Goal: Transaction & Acquisition: Purchase product/service

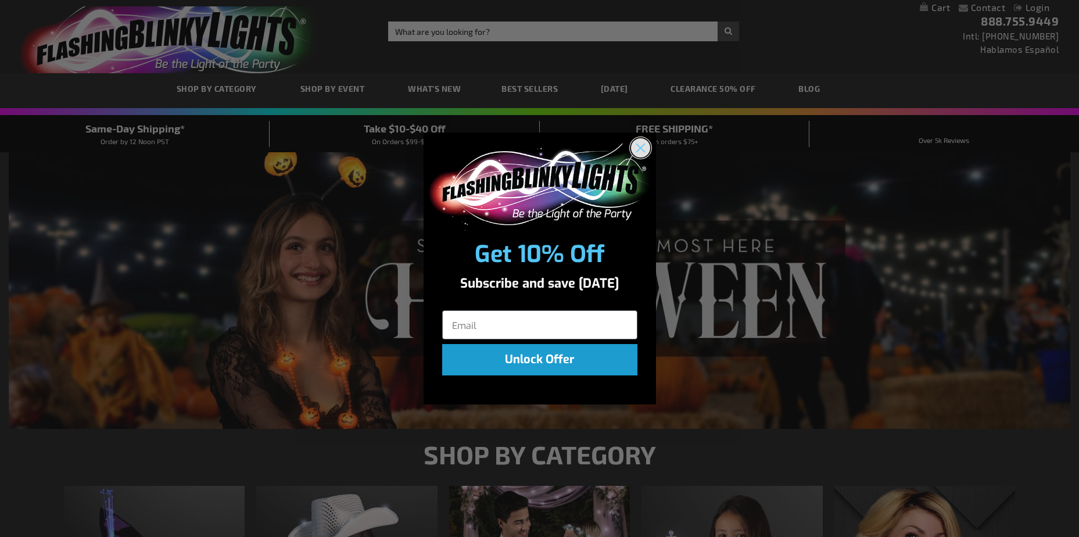
click at [635, 150] on circle "Close dialog" at bounding box center [640, 147] width 19 height 19
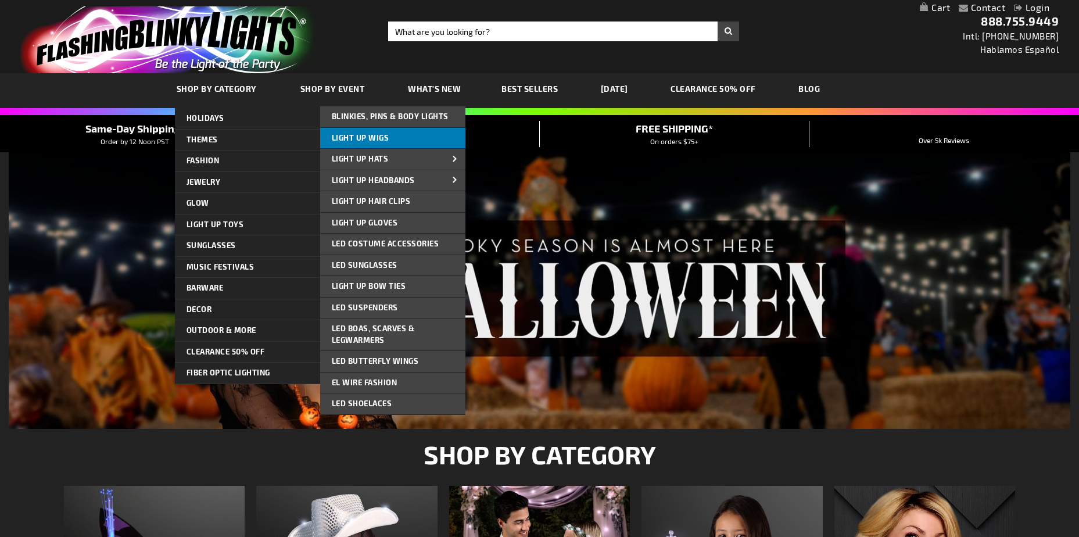
click at [364, 139] on span "Light Up Wigs" at bounding box center [361, 137] width 58 height 9
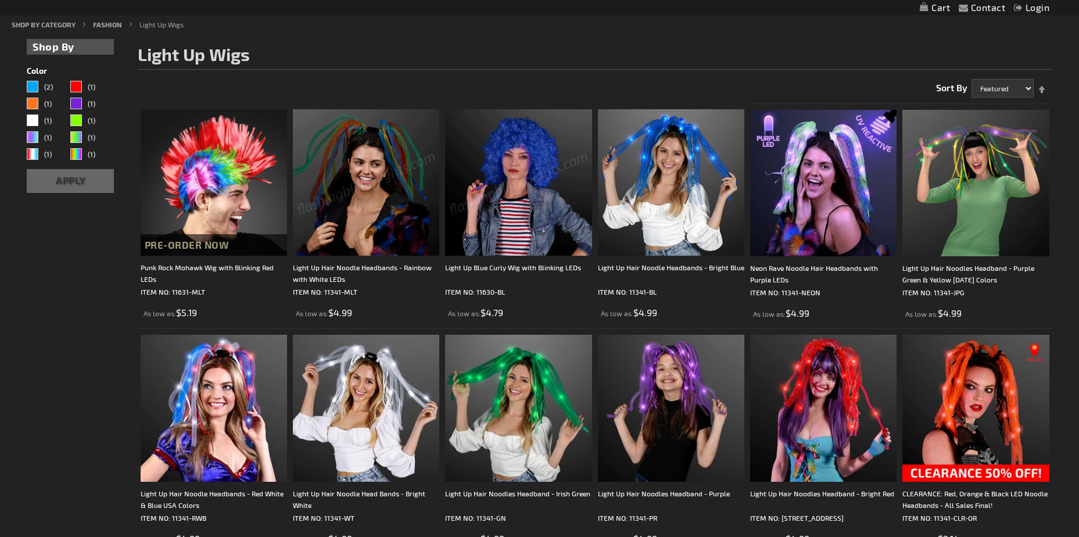
click at [522, 199] on img at bounding box center [518, 182] width 146 height 146
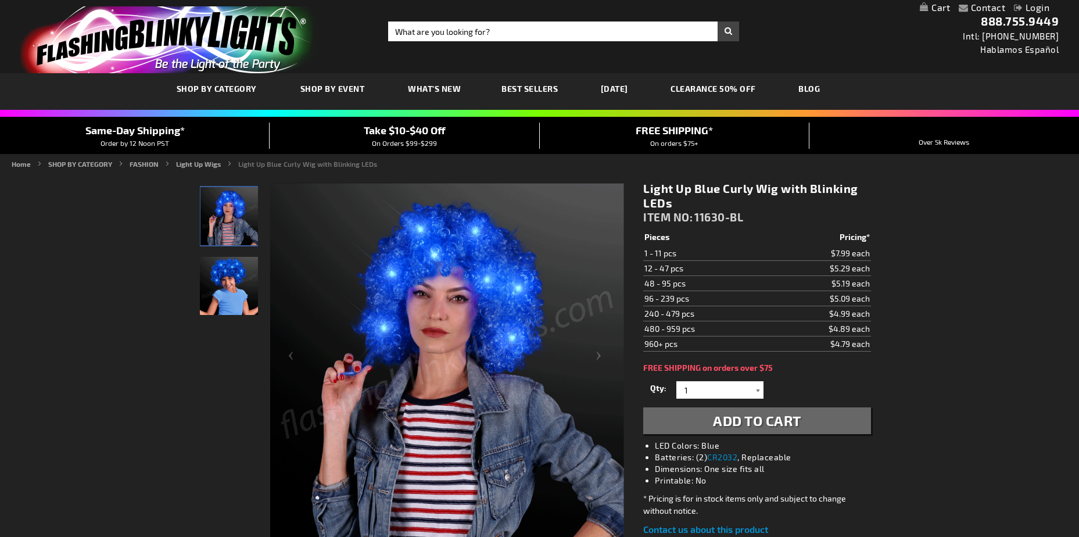
click at [752, 389] on div at bounding box center [758, 389] width 12 height 17
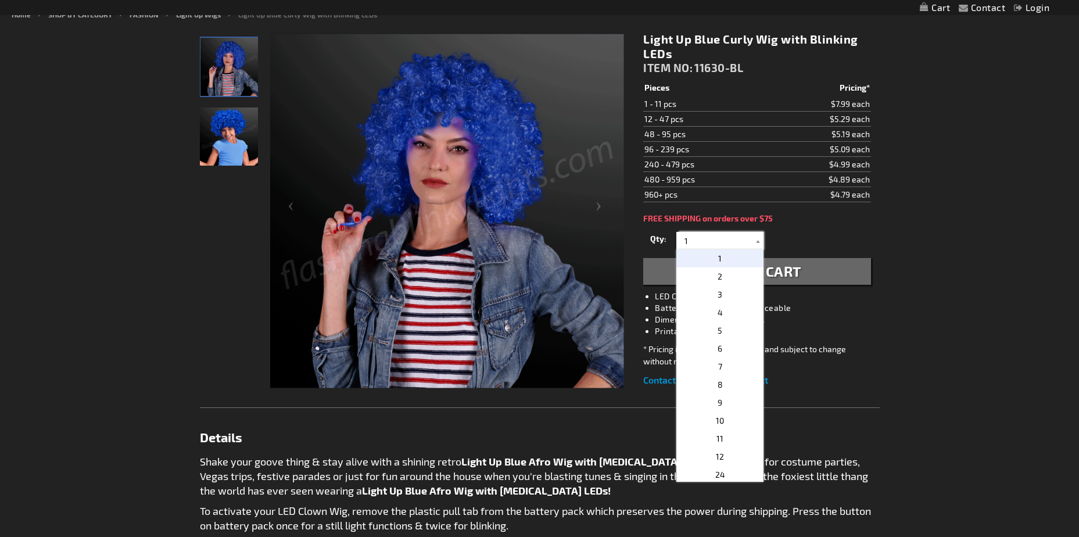
scroll to position [151, 0]
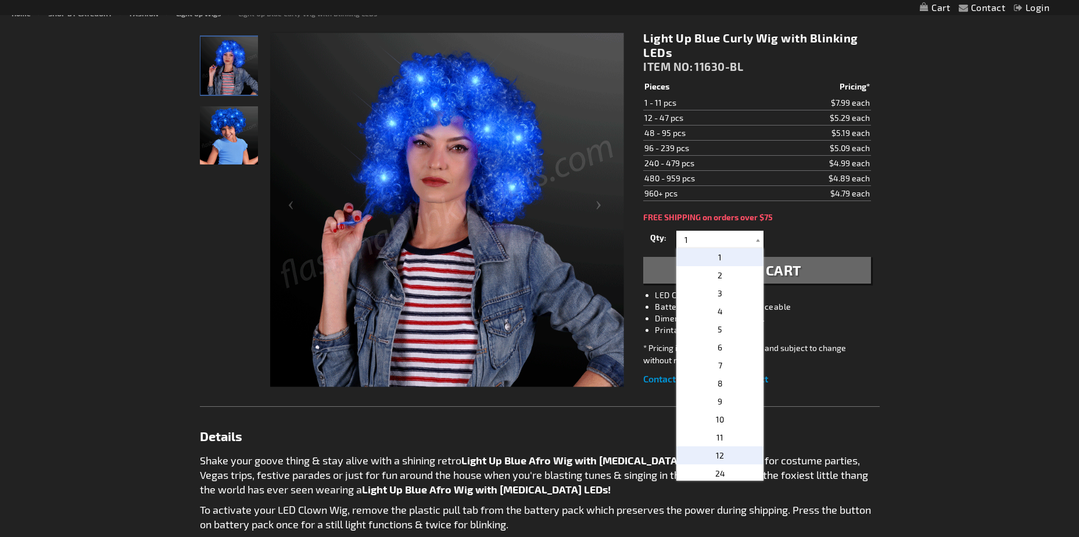
click at [725, 454] on p "12" at bounding box center [719, 455] width 87 height 18
type input "12"
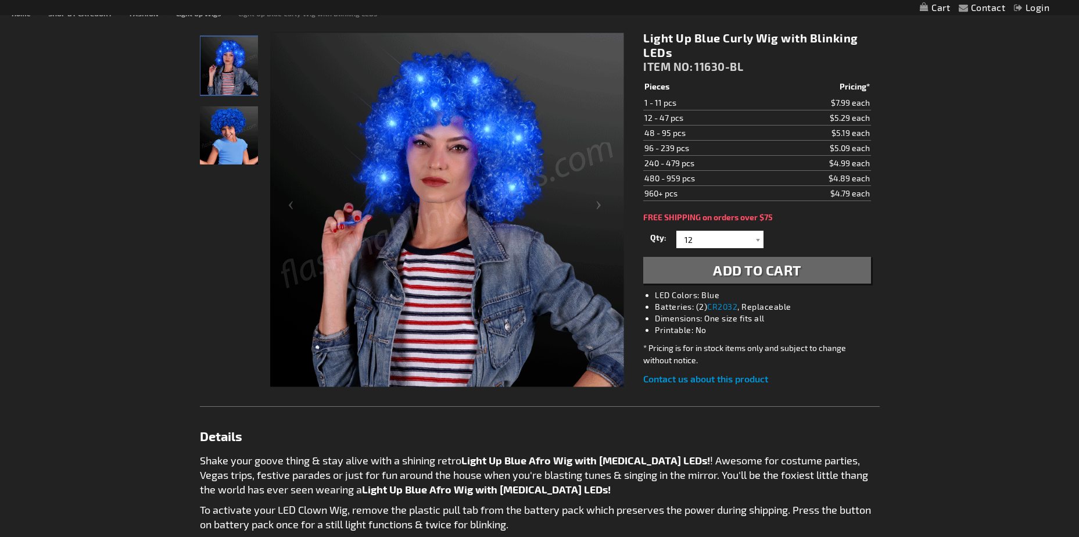
click at [790, 274] on span "Add to Cart" at bounding box center [757, 269] width 88 height 17
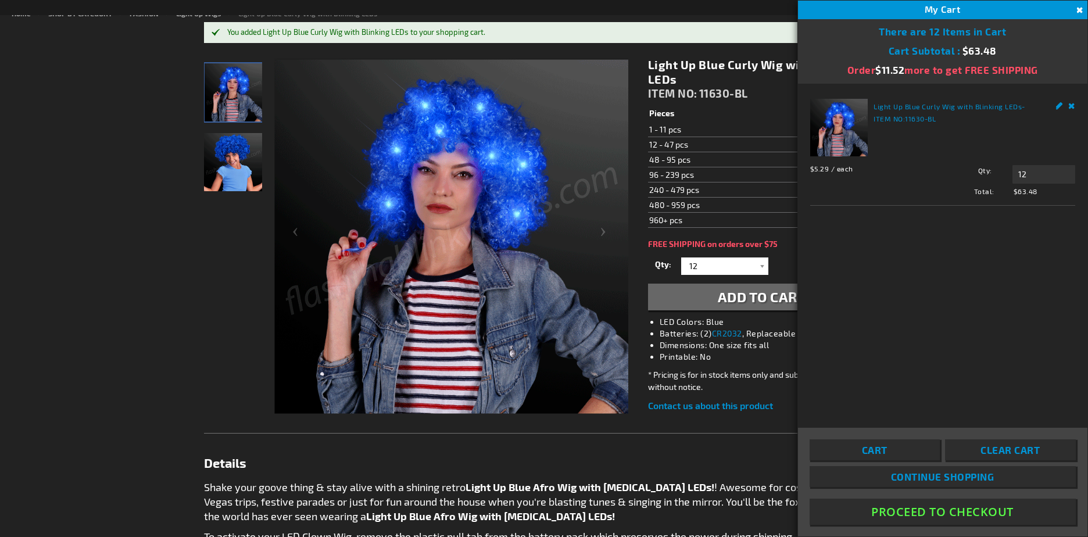
click at [88, 349] on div "Contact Compare Products Checkout Login Skip to Content My Cart 12 12 items My …" at bounding box center [544, 537] width 1088 height 1377
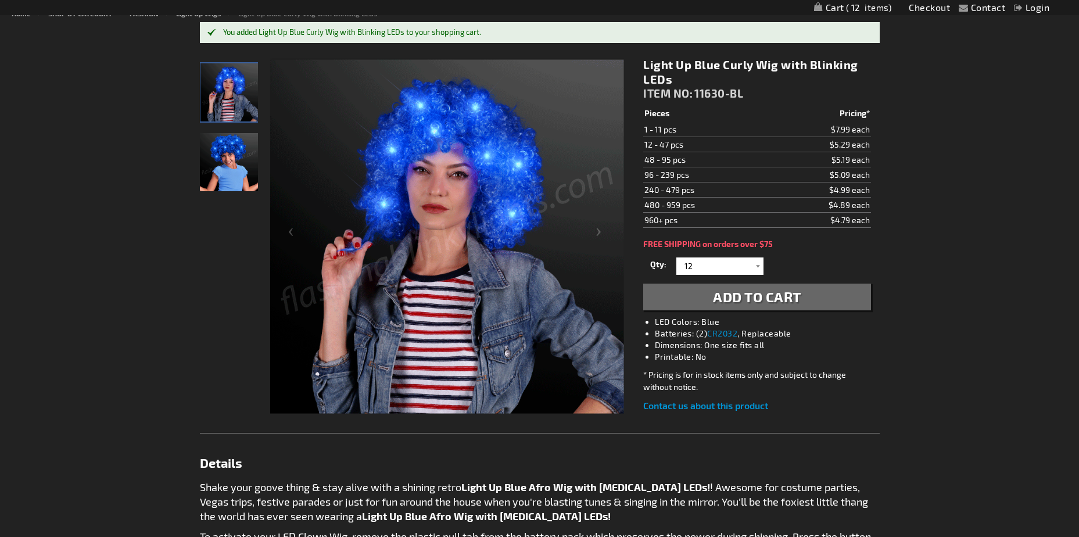
scroll to position [0, 0]
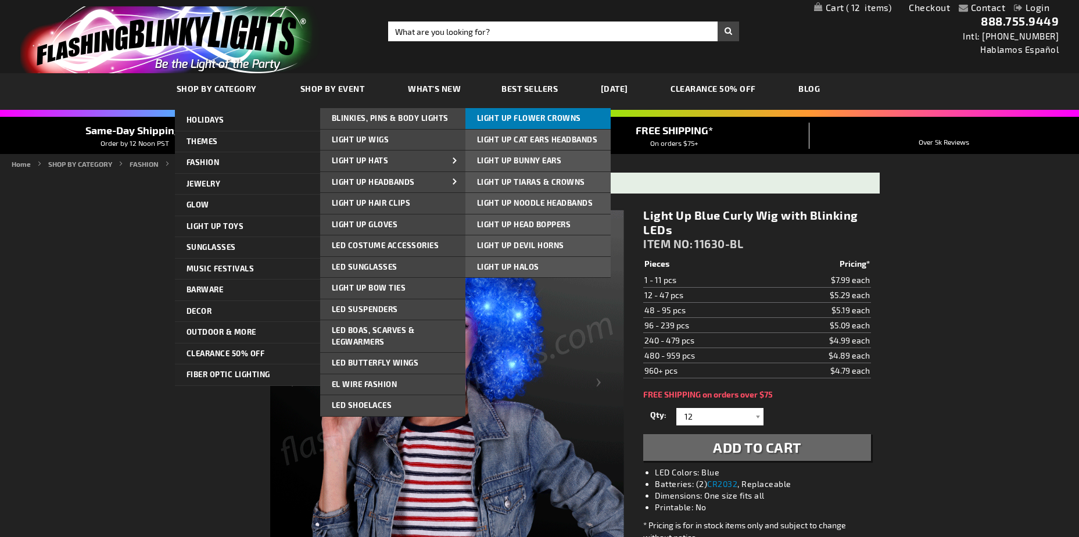
click at [504, 118] on span "Light Up Flower Crowns" at bounding box center [529, 117] width 104 height 9
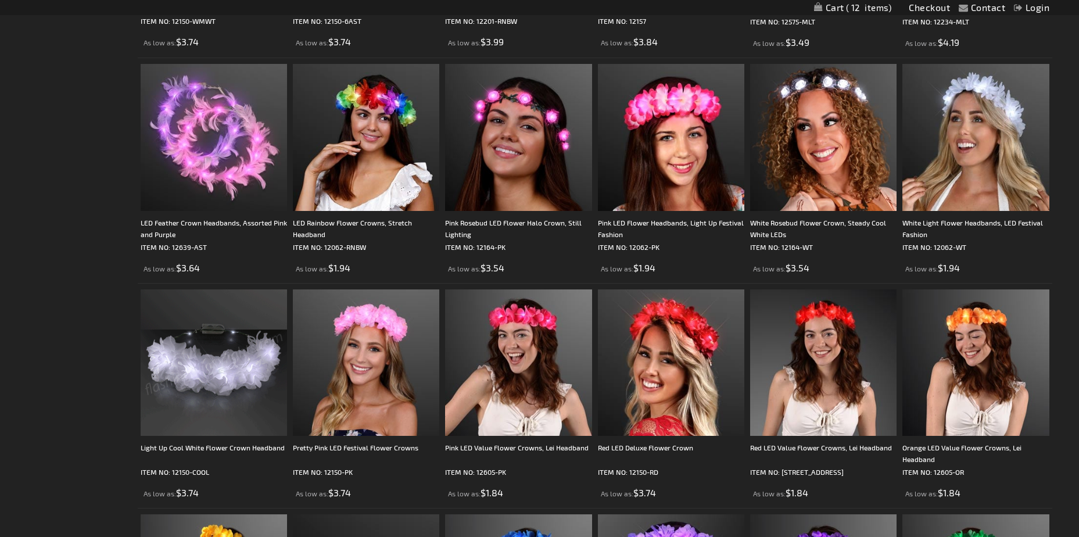
scroll to position [415, 0]
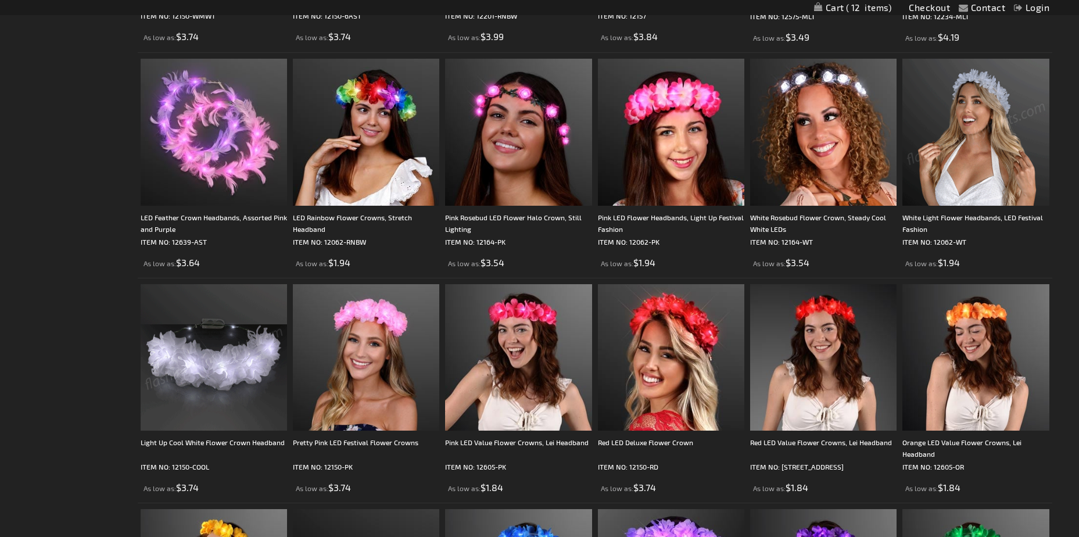
click at [968, 153] on img at bounding box center [975, 132] width 146 height 146
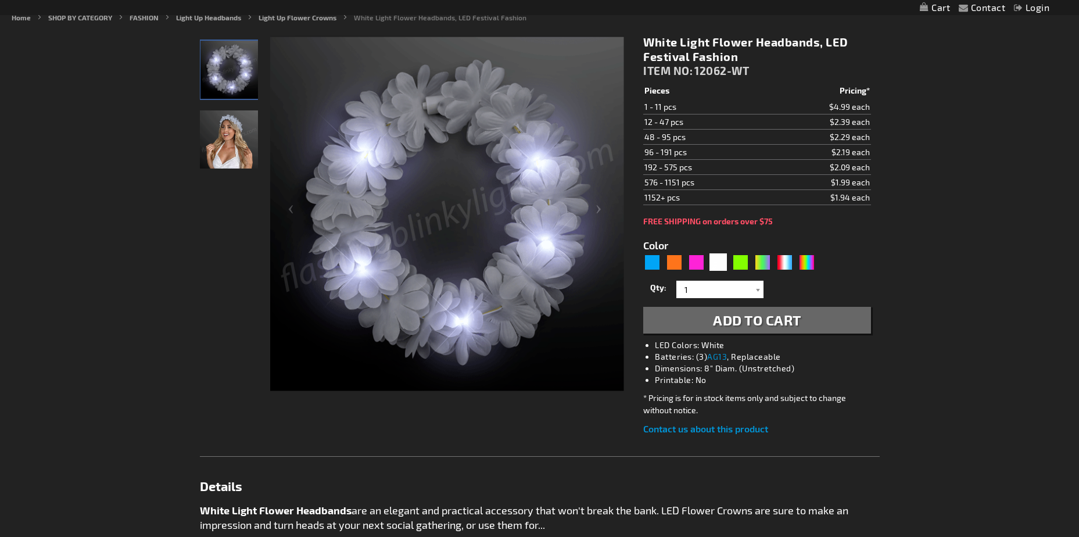
scroll to position [171, 0]
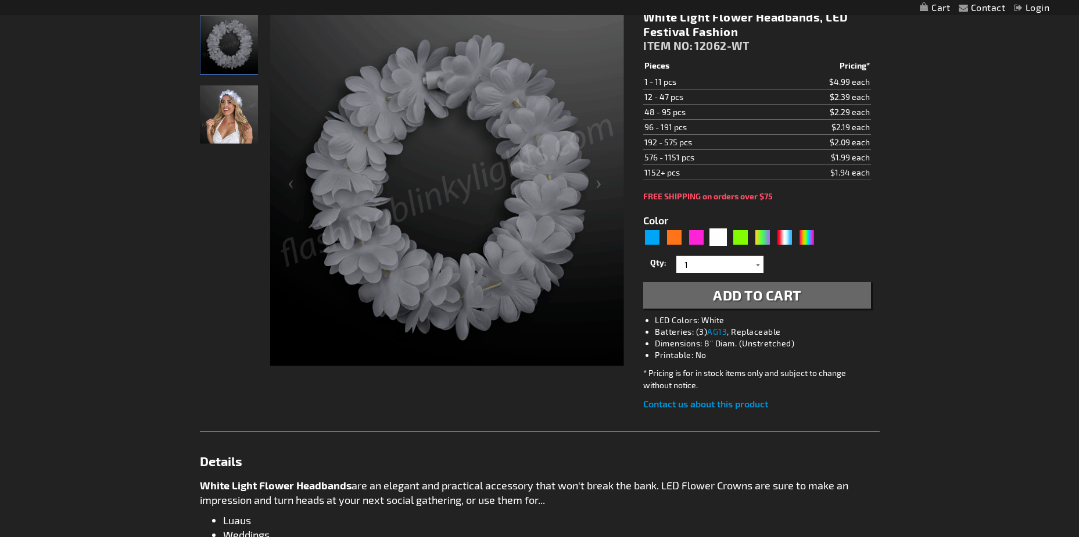
click at [756, 268] on div at bounding box center [758, 264] width 12 height 17
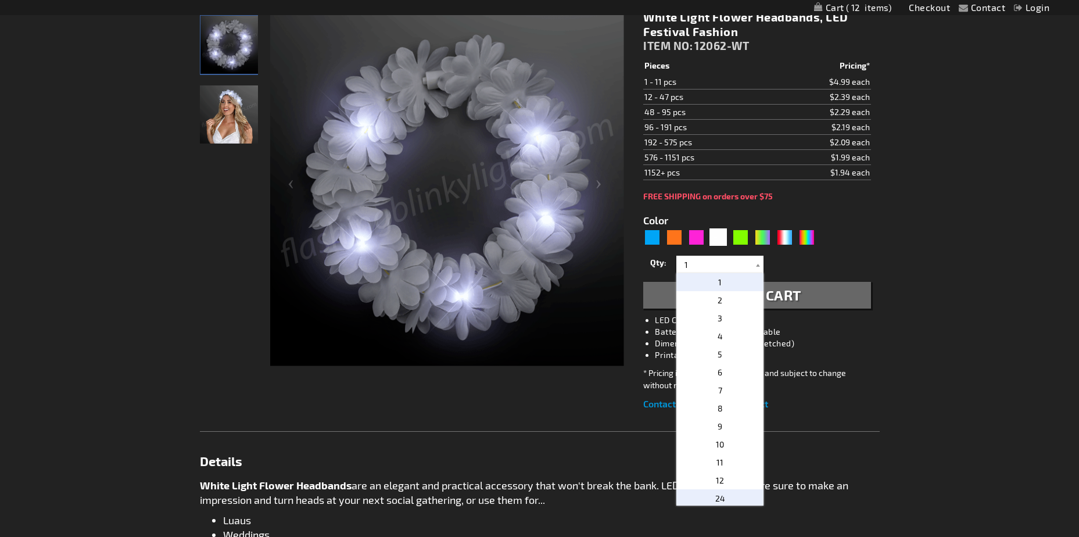
click at [726, 497] on p "24" at bounding box center [719, 498] width 87 height 18
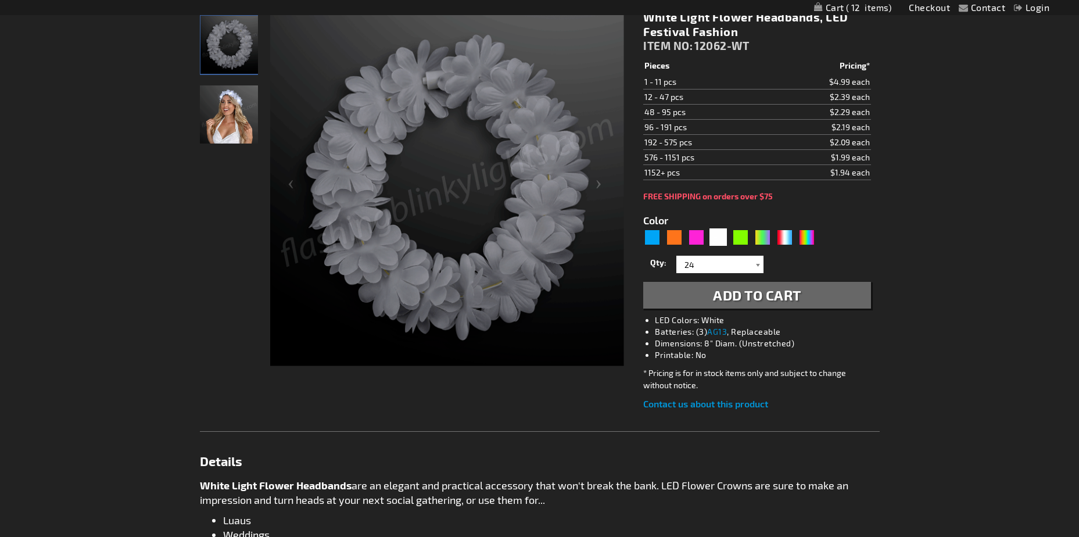
click at [755, 267] on div at bounding box center [758, 264] width 12 height 17
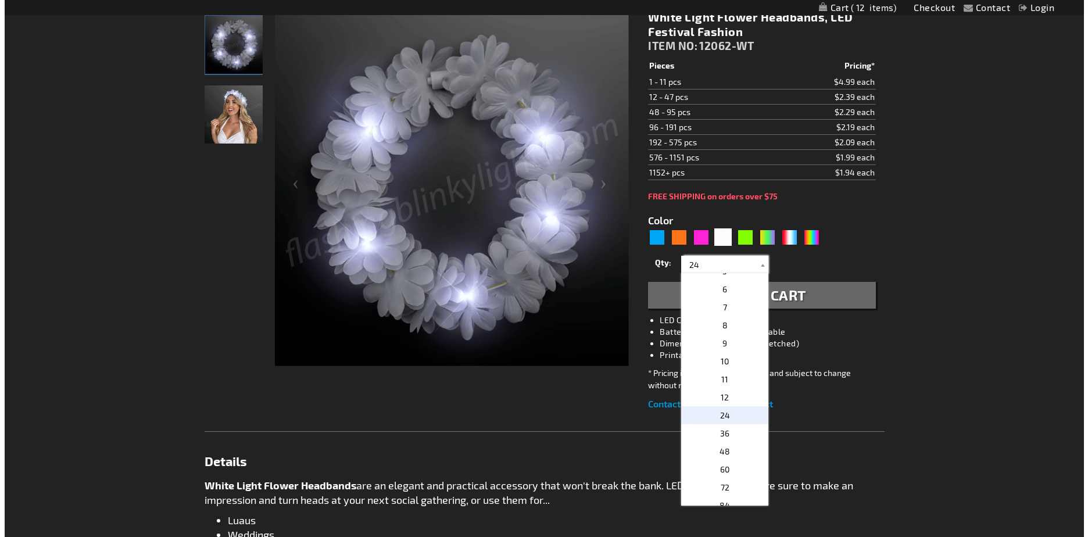
scroll to position [93, 0]
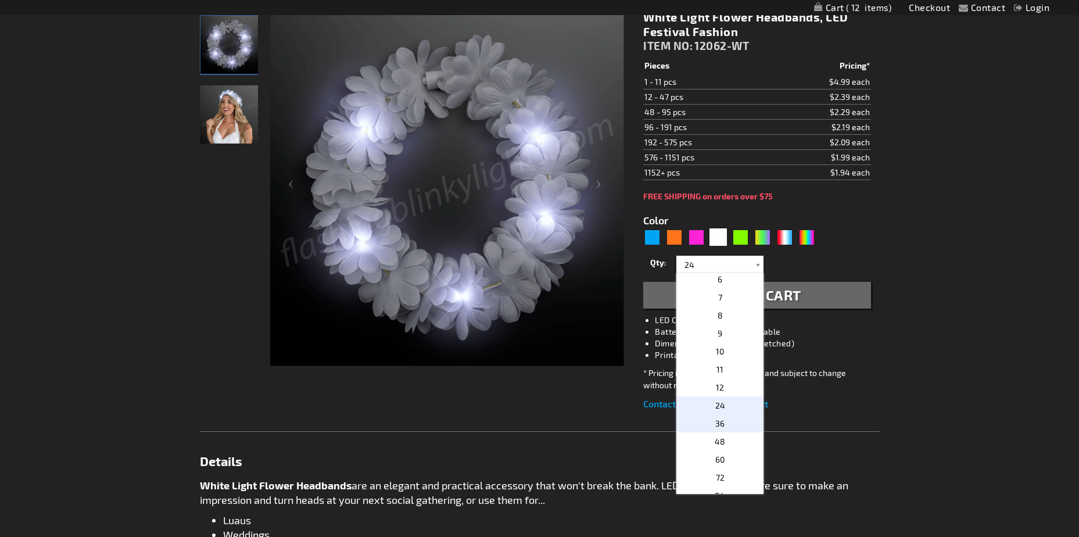
click at [718, 421] on span "36" at bounding box center [719, 423] width 9 height 10
type input "36"
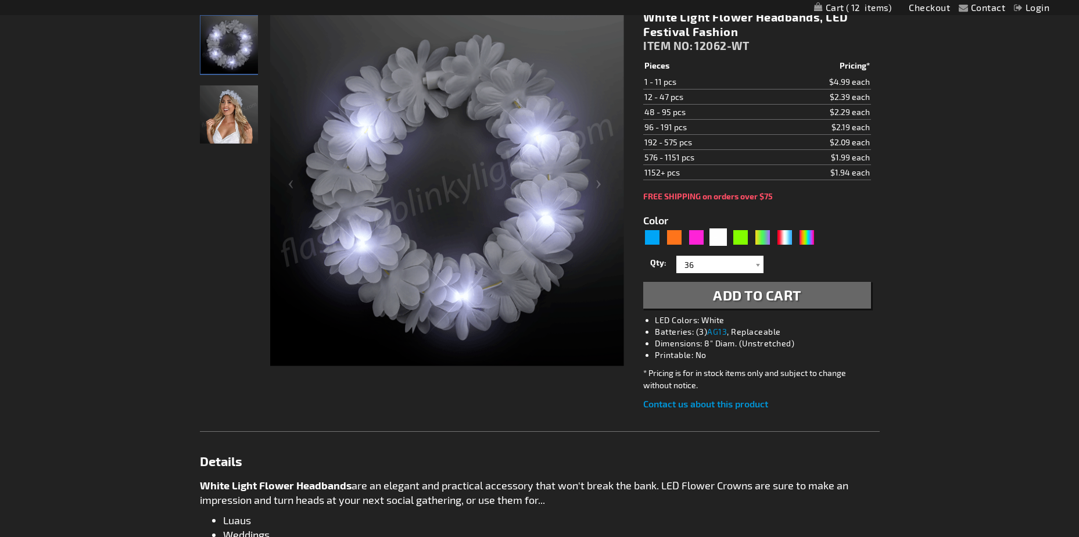
click at [795, 293] on span "Add to Cart" at bounding box center [757, 294] width 88 height 17
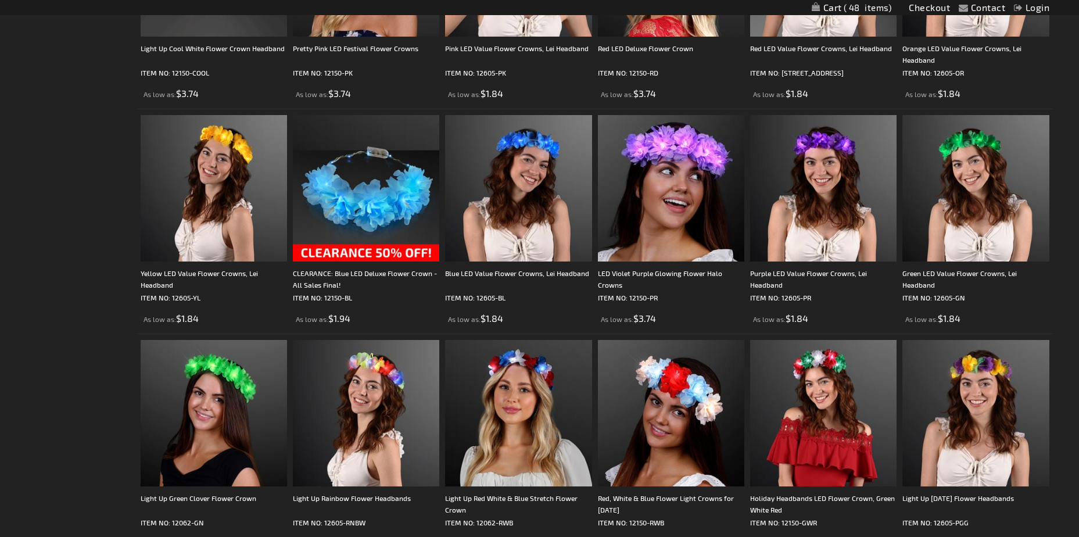
scroll to position [833, 0]
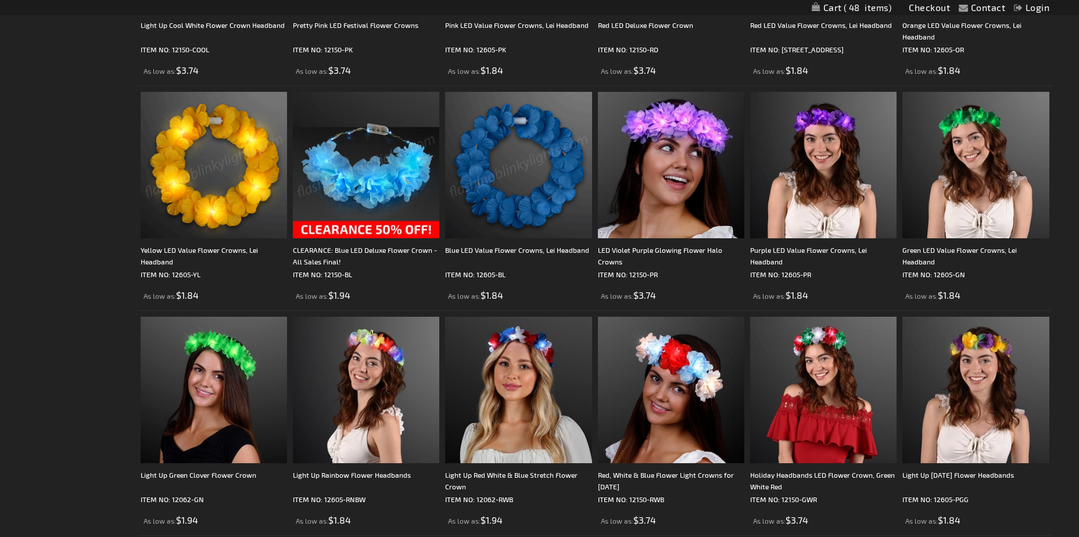
click at [551, 150] on img at bounding box center [518, 165] width 146 height 146
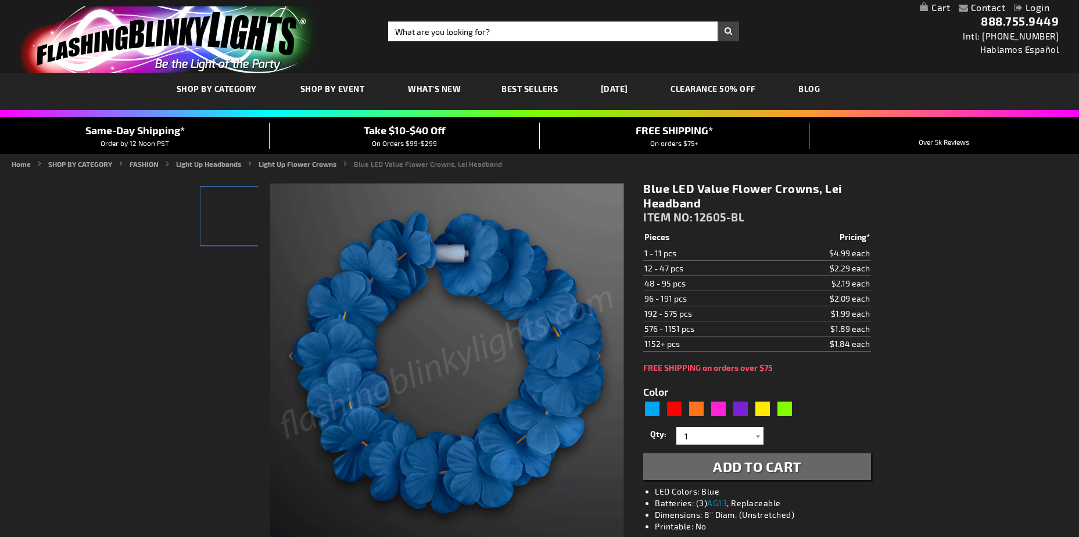
type input "5629"
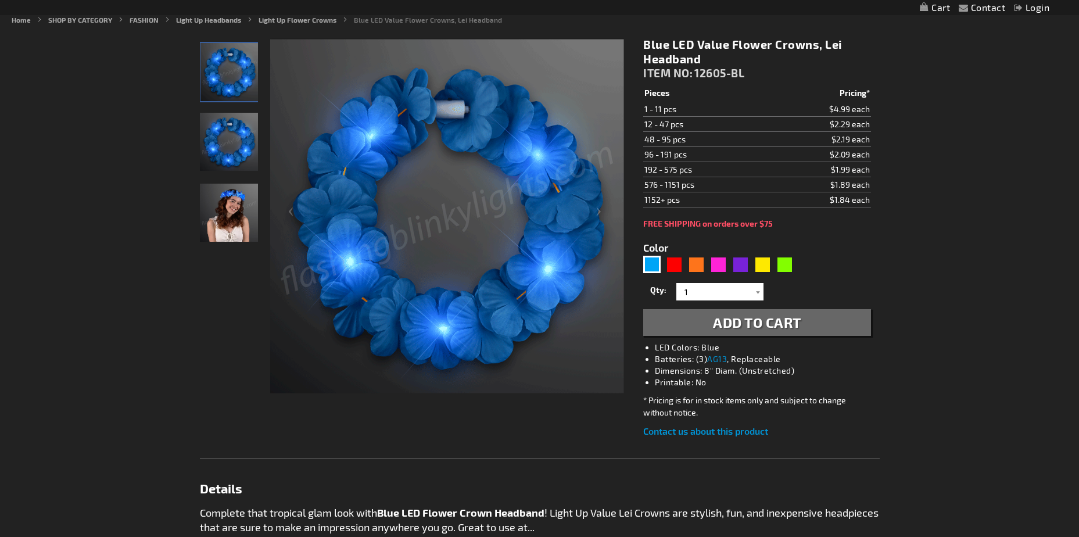
scroll to position [152, 0]
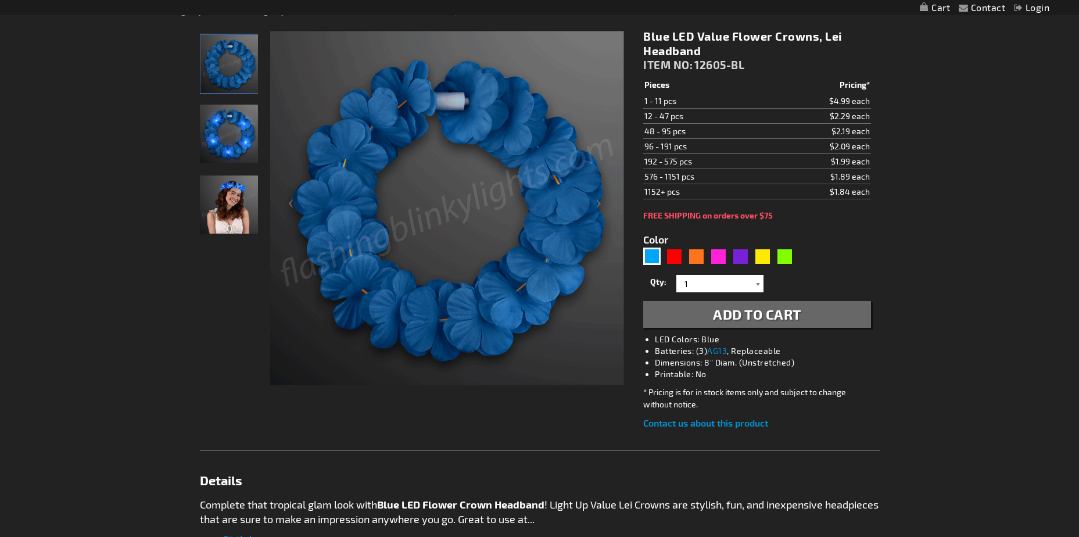
click at [755, 280] on div at bounding box center [758, 283] width 12 height 17
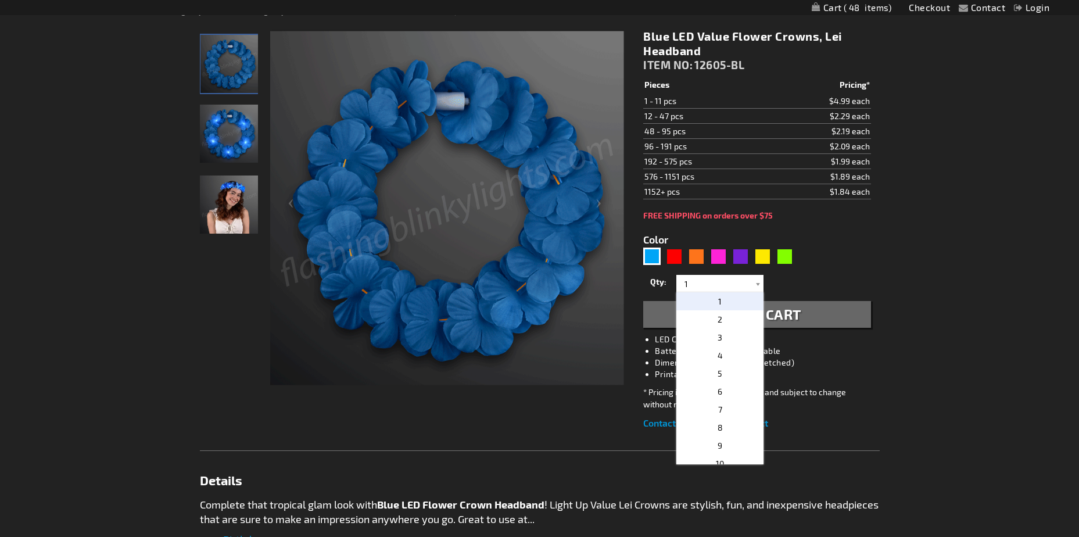
click at [737, 500] on div "Checkout as a new customer Creating an account has many benefits: See order and…" at bounding box center [540, 501] width 680 height 963
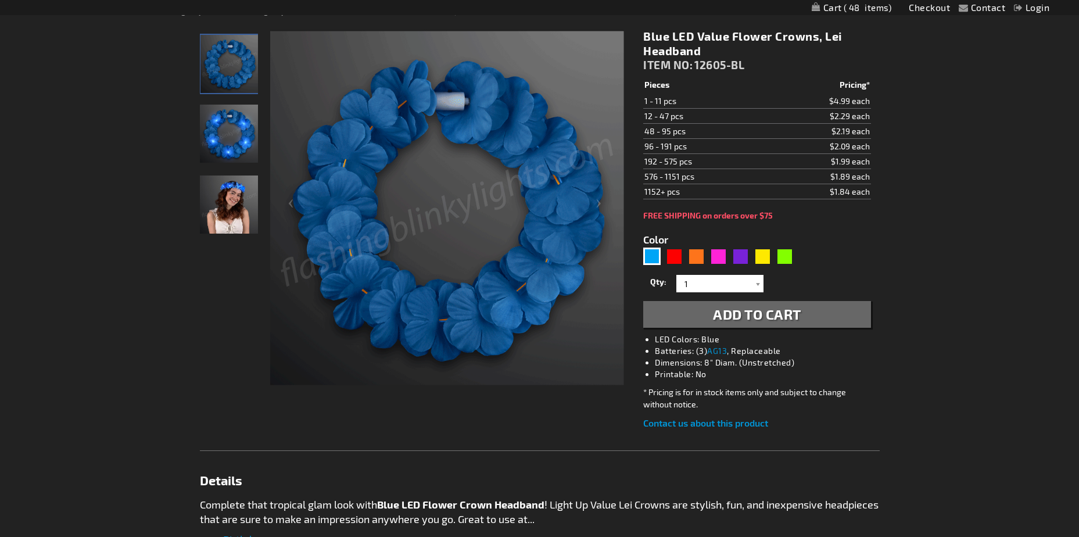
click at [800, 320] on span "Add to Cart" at bounding box center [757, 314] width 88 height 17
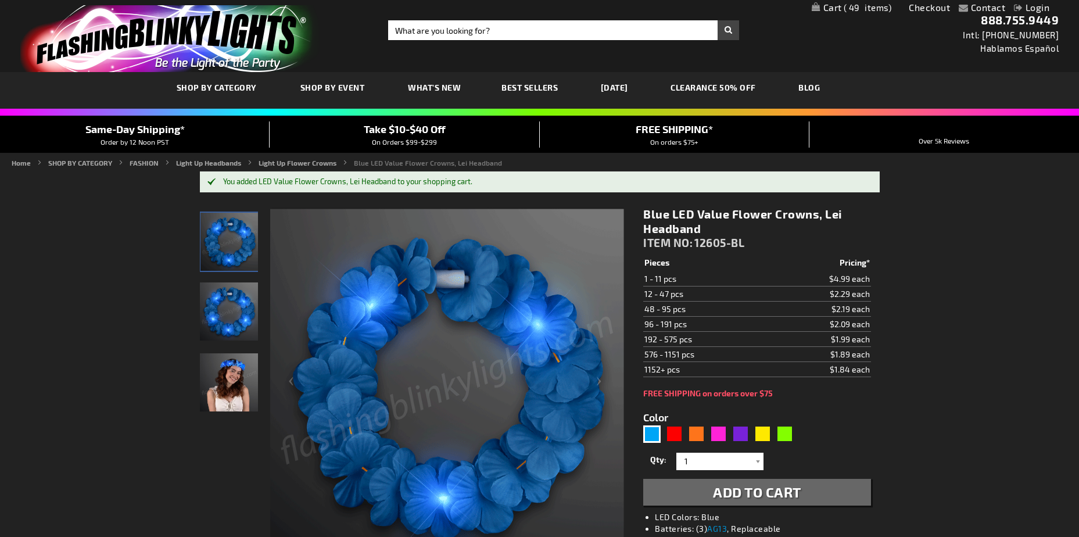
scroll to position [0, 0]
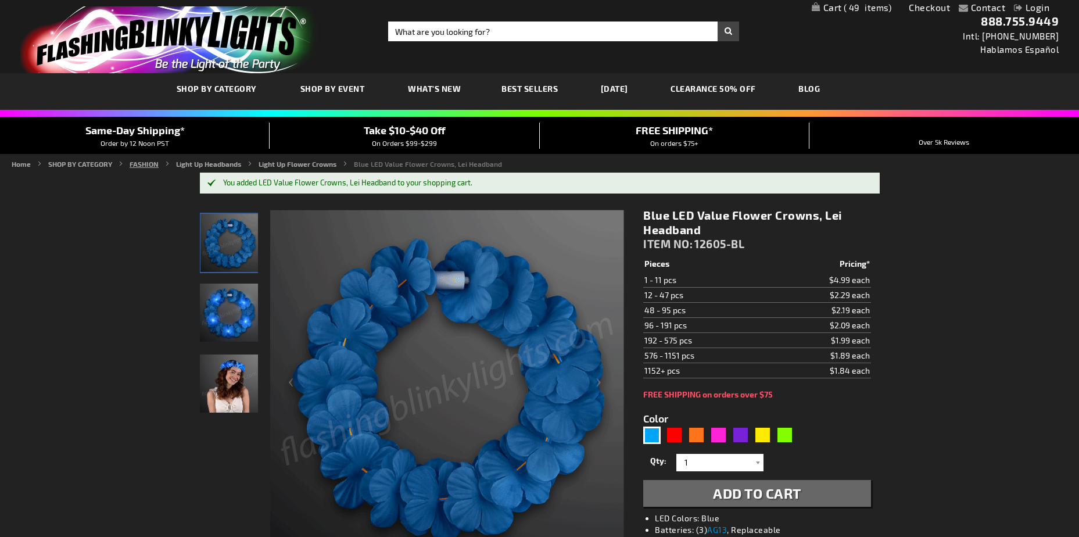
click at [145, 166] on link "FASHION" at bounding box center [144, 164] width 29 height 8
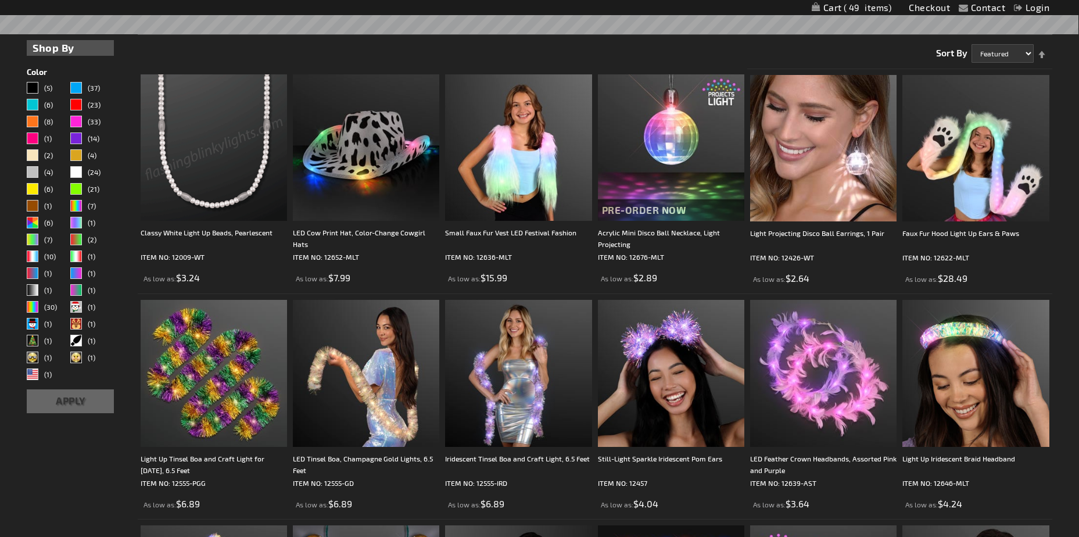
scroll to position [302, 0]
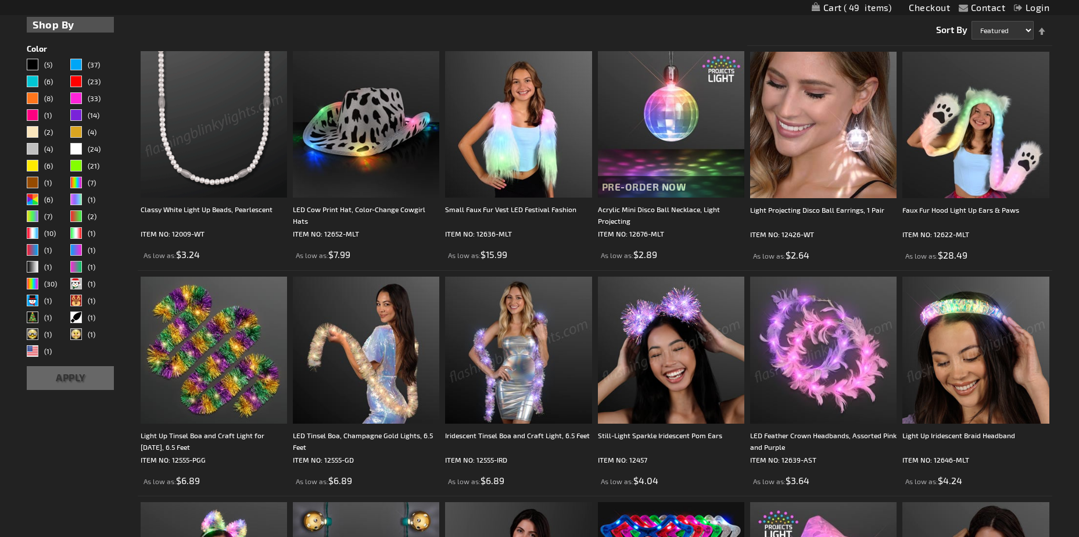
click at [965, 348] on img at bounding box center [975, 350] width 146 height 146
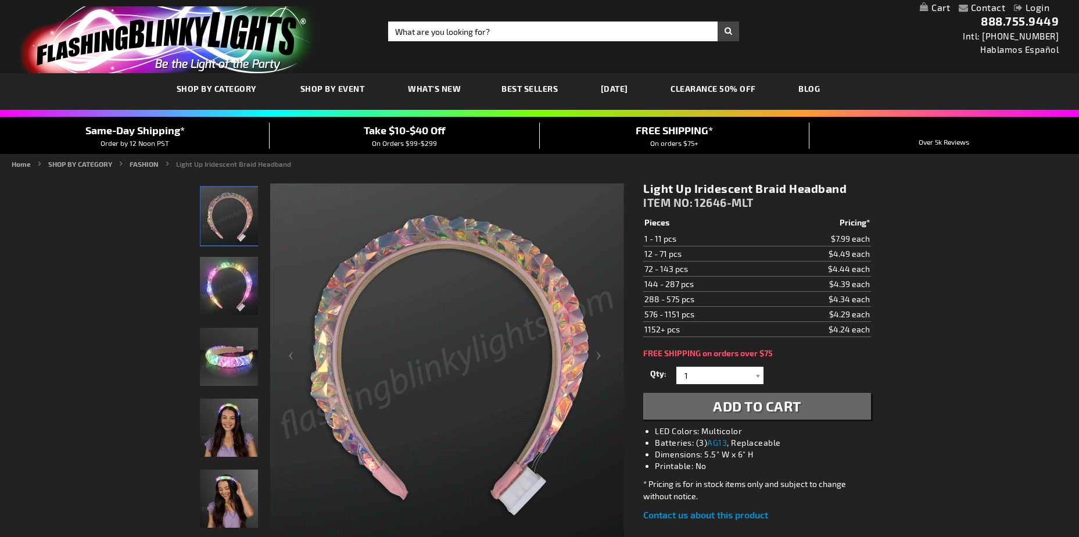
click at [243, 497] on img "Woman wearing Light Up Iridescent Braid Headband" at bounding box center [229, 499] width 58 height 58
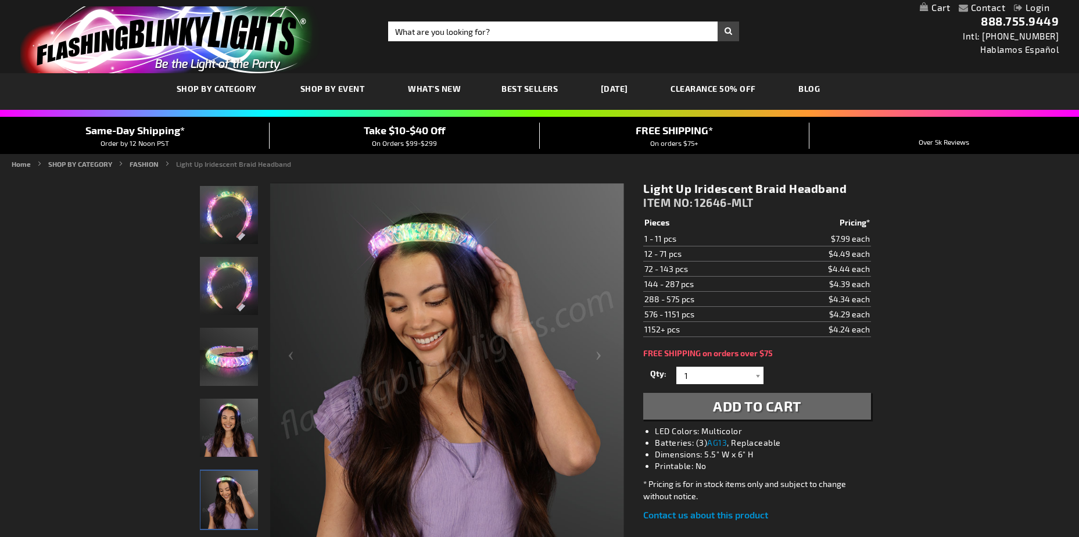
click at [239, 424] on img "Woman wearing Light Up Iridescent Braid Headband" at bounding box center [229, 428] width 58 height 58
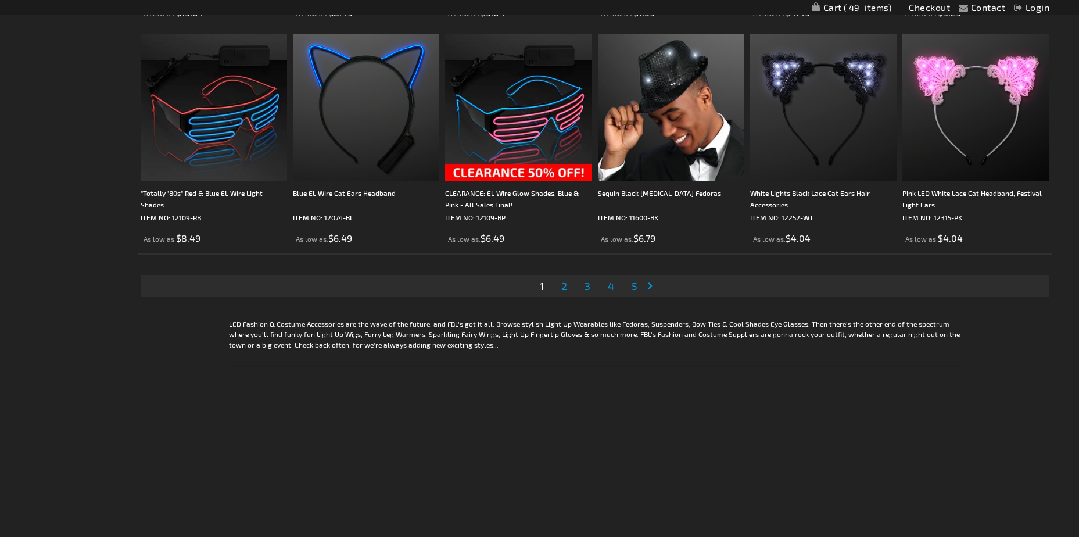
scroll to position [2349, 0]
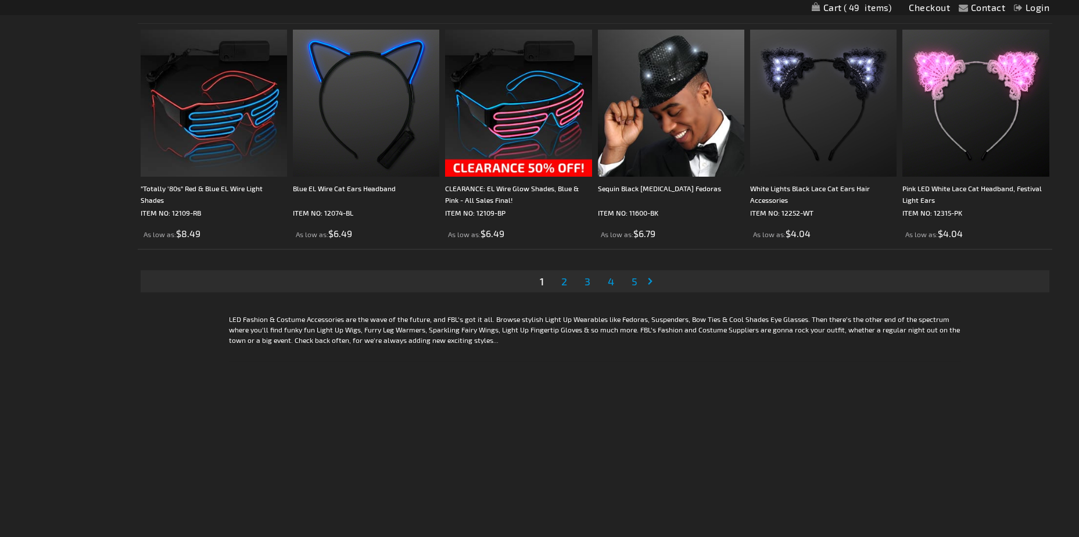
drag, startPoint x: 564, startPoint y: 286, endPoint x: 510, endPoint y: 301, distance: 56.0
click at [510, 301] on div "Page You're currently reading page 1 Page 2 Page 3 Page 4 Page 5" at bounding box center [595, 281] width 915 height 41
click at [565, 286] on span "2" at bounding box center [564, 281] width 6 height 13
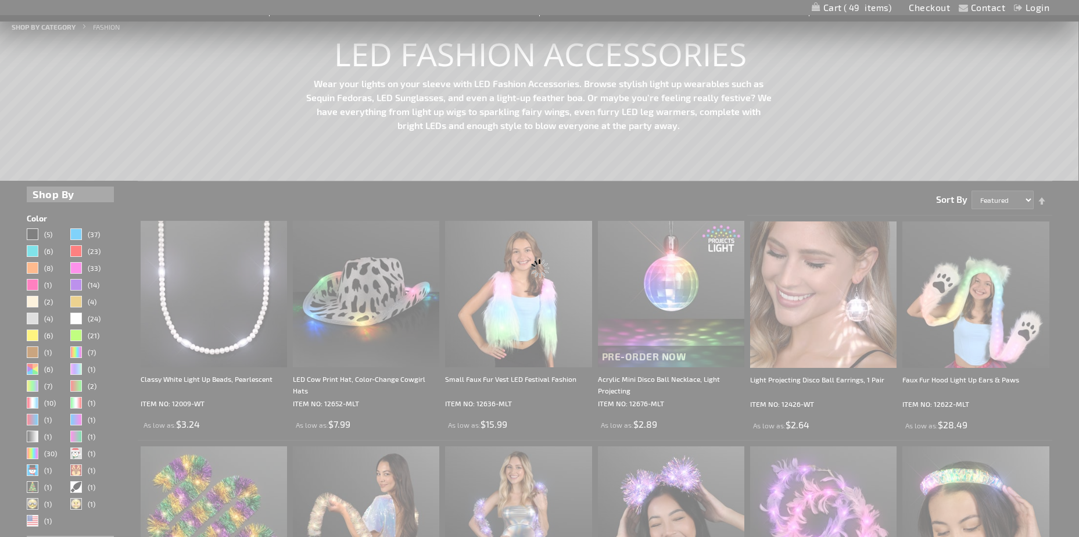
scroll to position [0, 0]
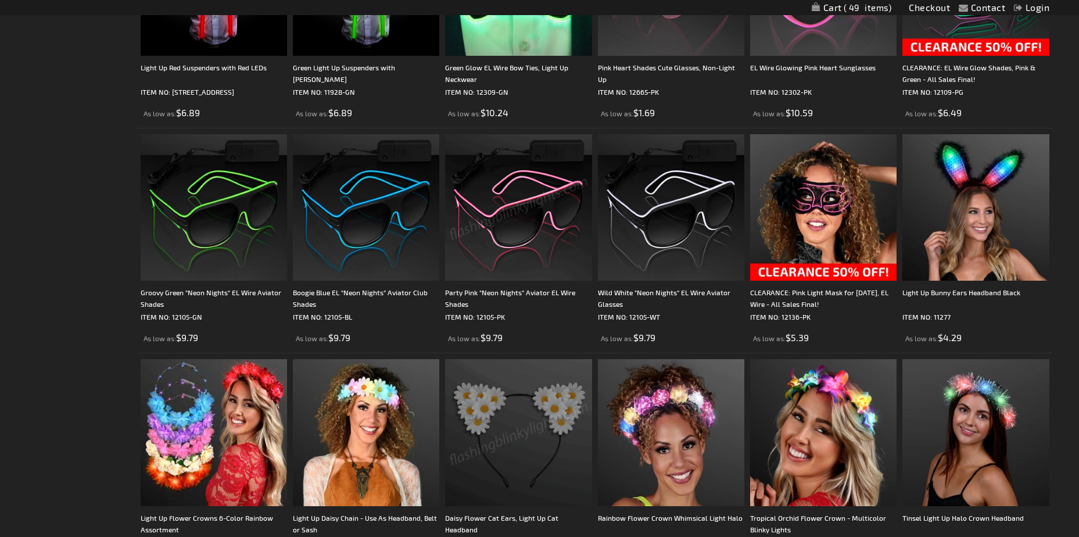
scroll to position [2208, 0]
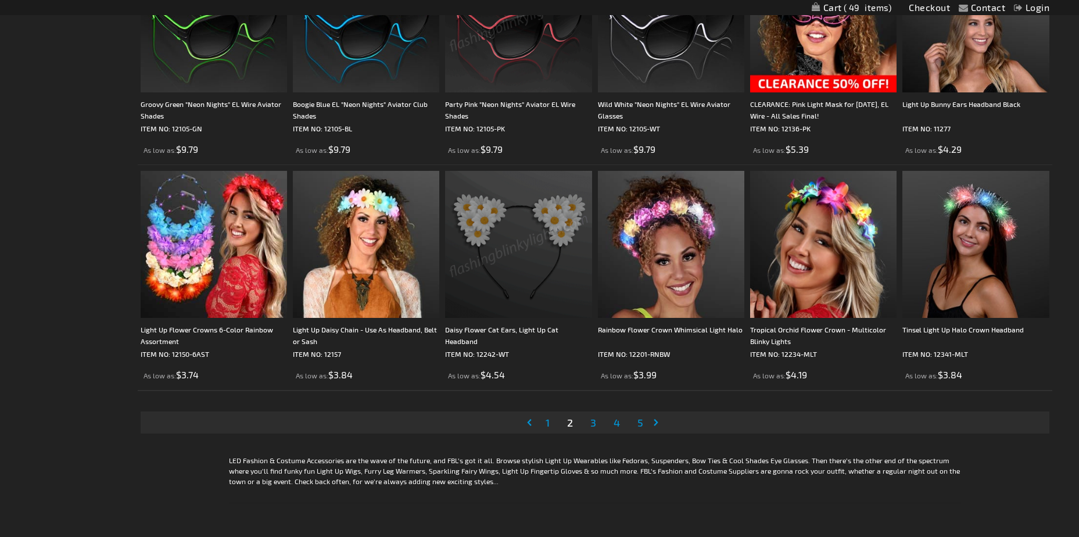
click at [596, 427] on span "3" at bounding box center [593, 422] width 6 height 13
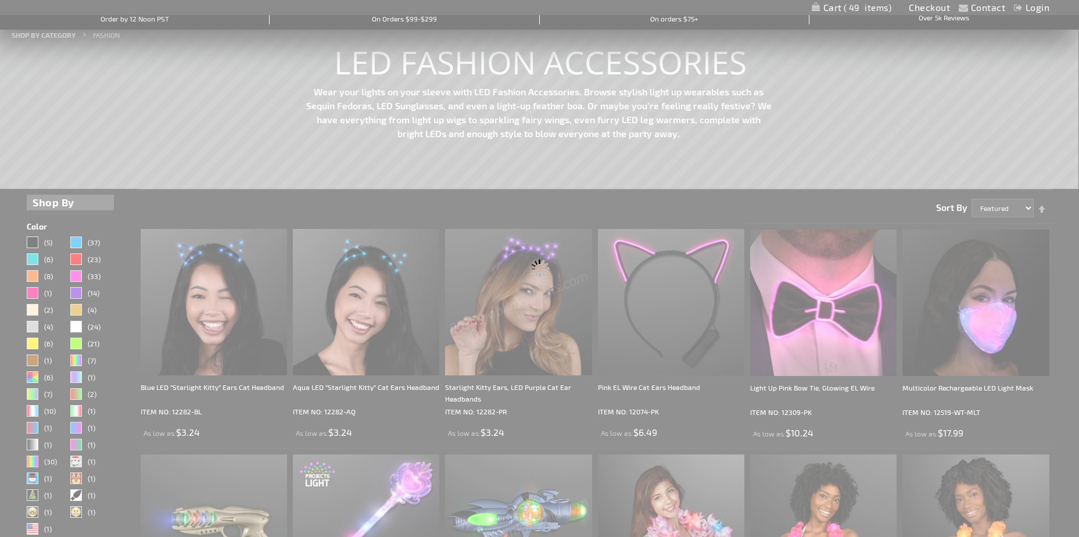
scroll to position [0, 0]
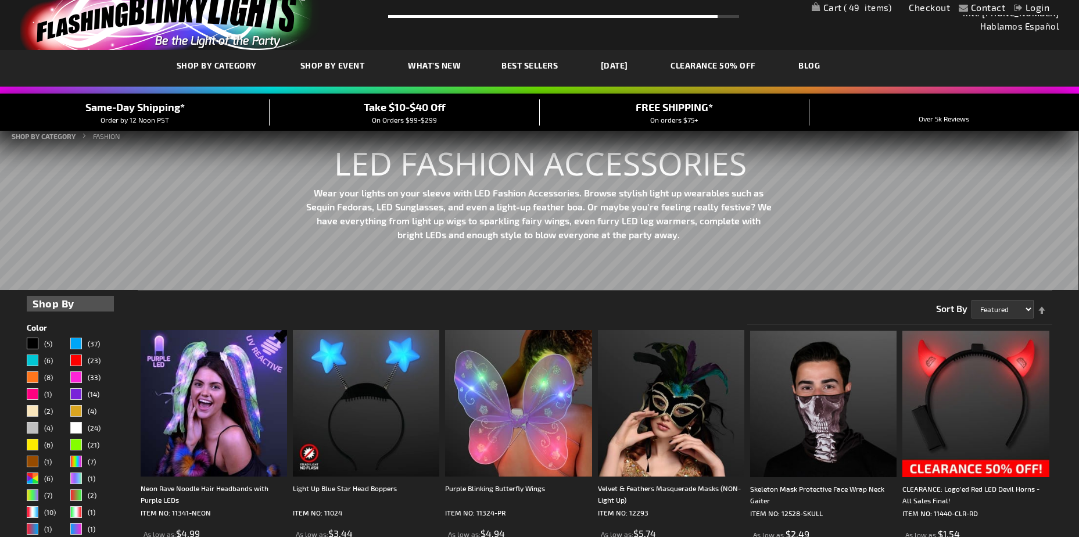
click at [596, 427] on li "Velvet & Feathers Masquerade Masks (NON-Light Up) ITEM NO: 12293 As low as $5.74" at bounding box center [671, 436] width 152 height 224
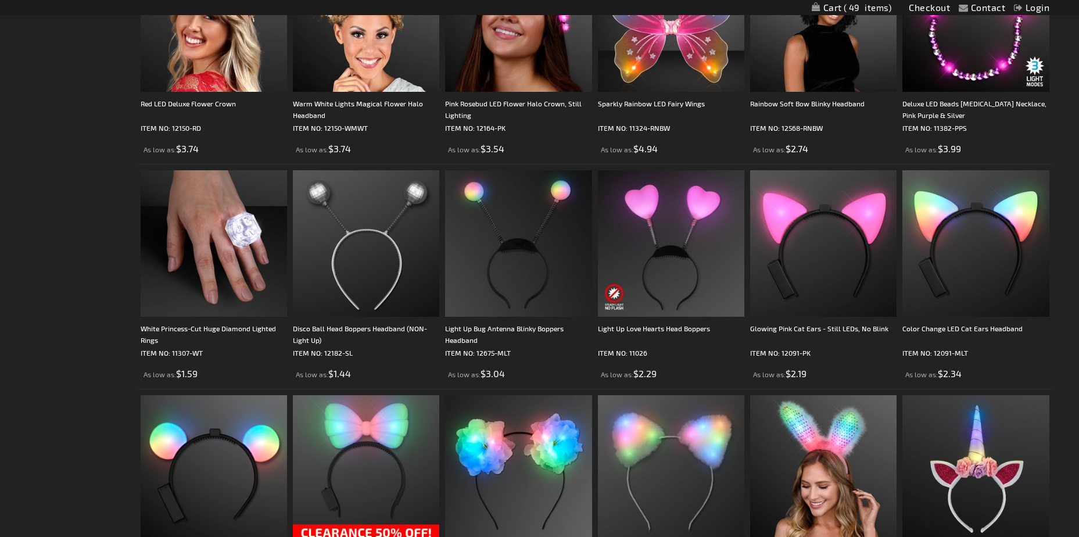
scroll to position [860, 0]
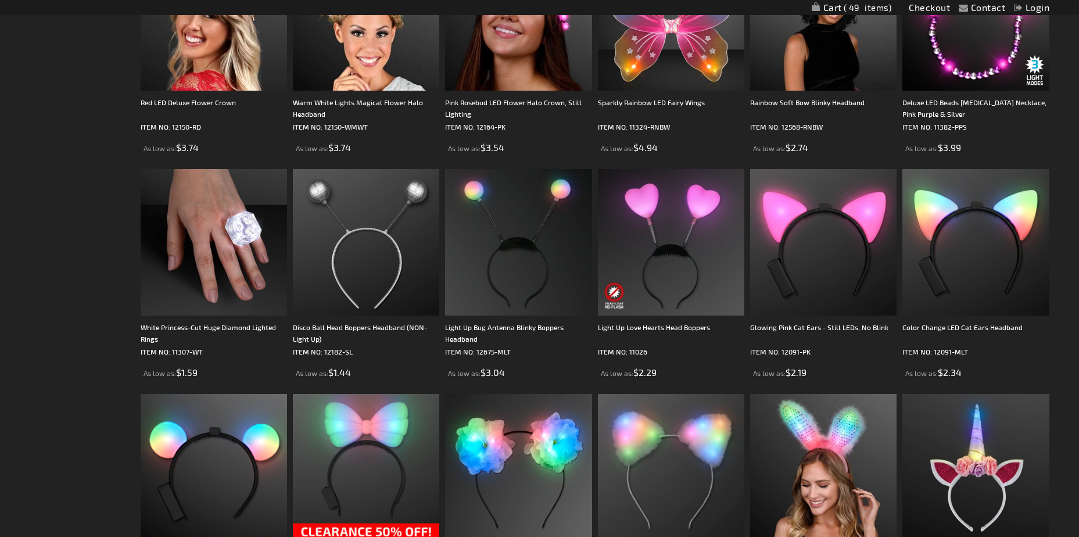
drag, startPoint x: 596, startPoint y: 426, endPoint x: 77, endPoint y: 395, distance: 519.8
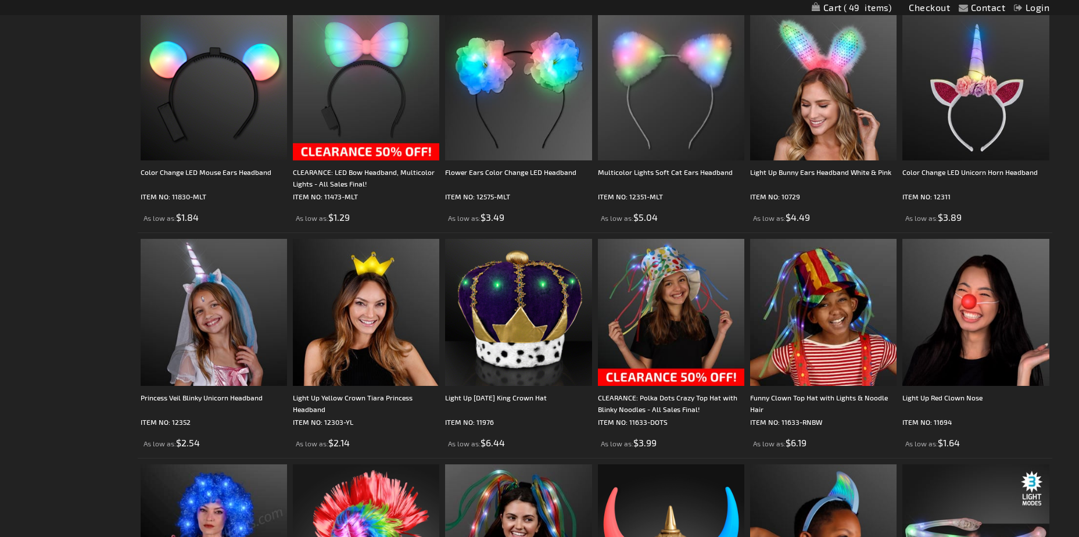
click at [77, 395] on div "Checkout as a new customer Creating an account has many benefits: See order and…" at bounding box center [539, 370] width 1025 height 2595
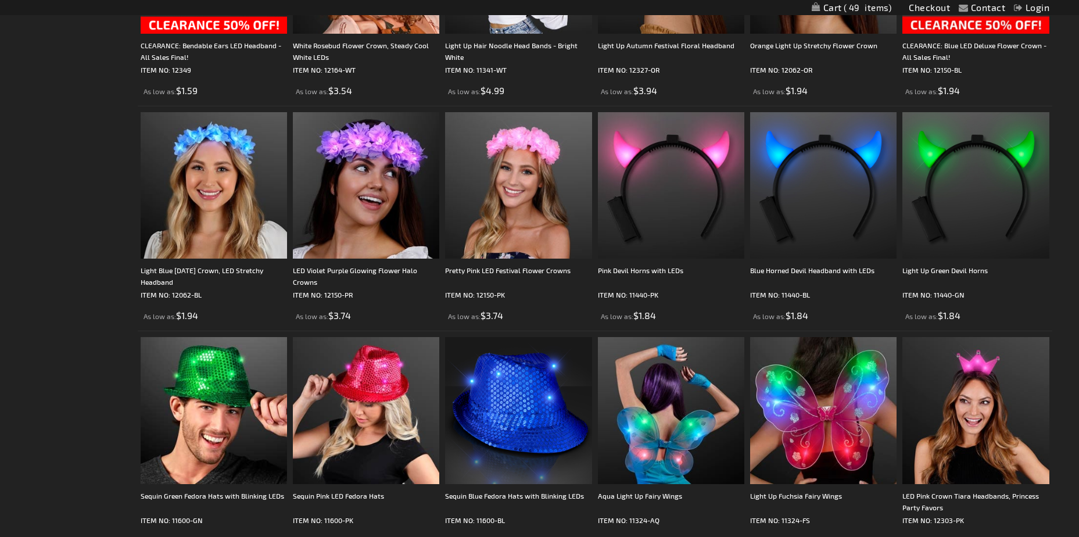
scroll to position [2208, 0]
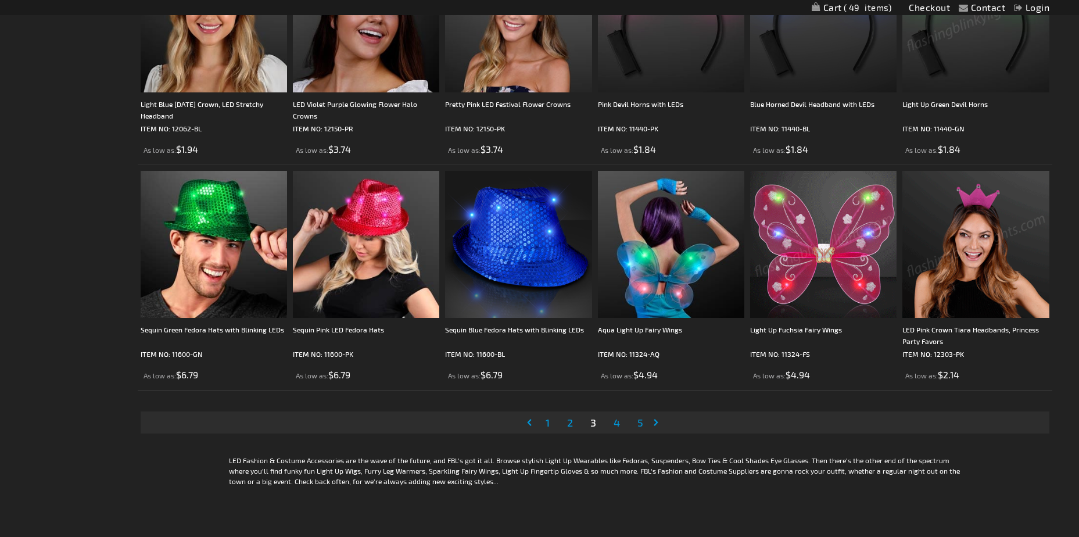
click at [615, 428] on span "4" at bounding box center [617, 422] width 6 height 13
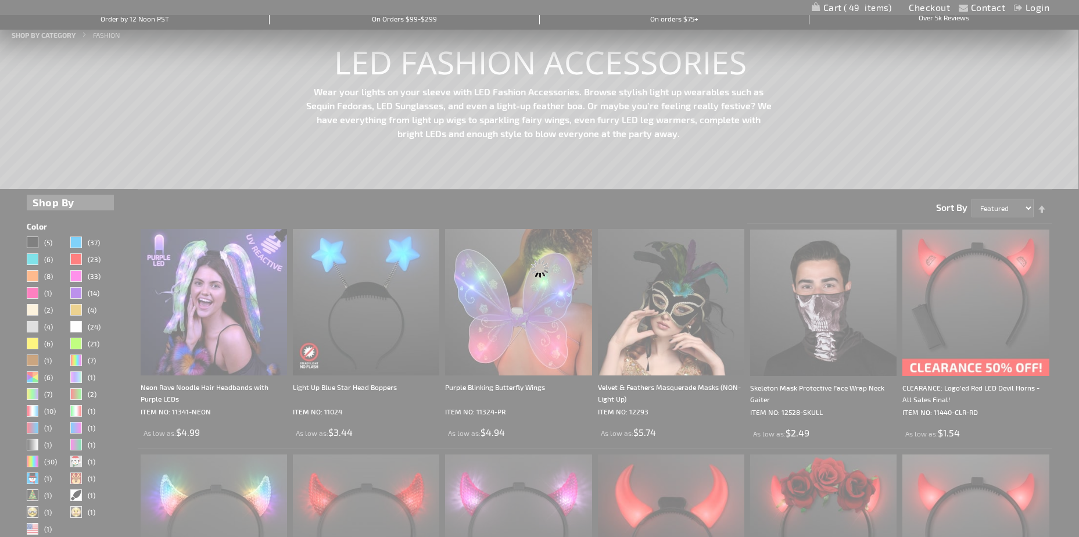
scroll to position [0, 0]
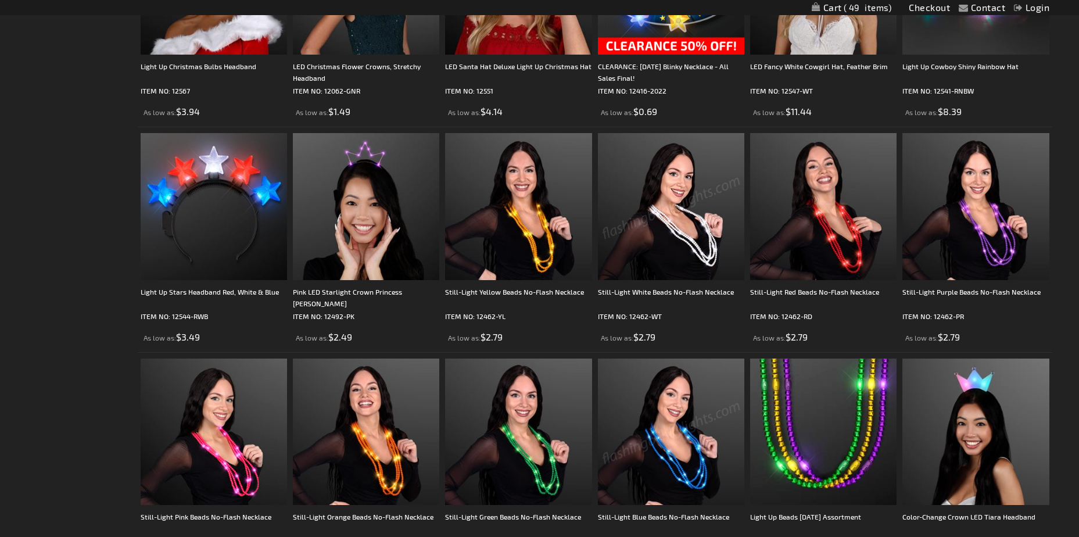
scroll to position [1348, 0]
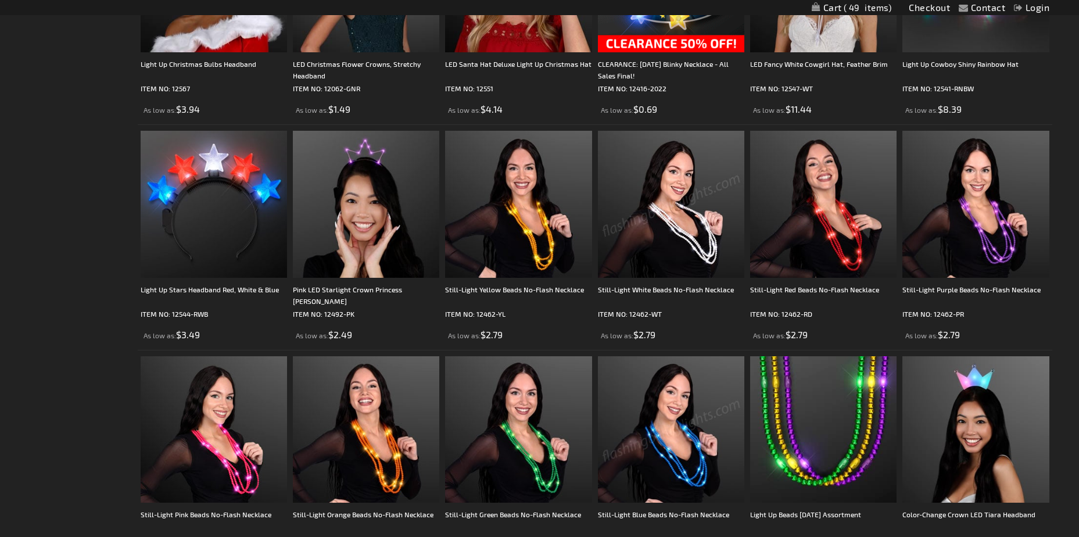
click at [688, 212] on img at bounding box center [671, 204] width 146 height 146
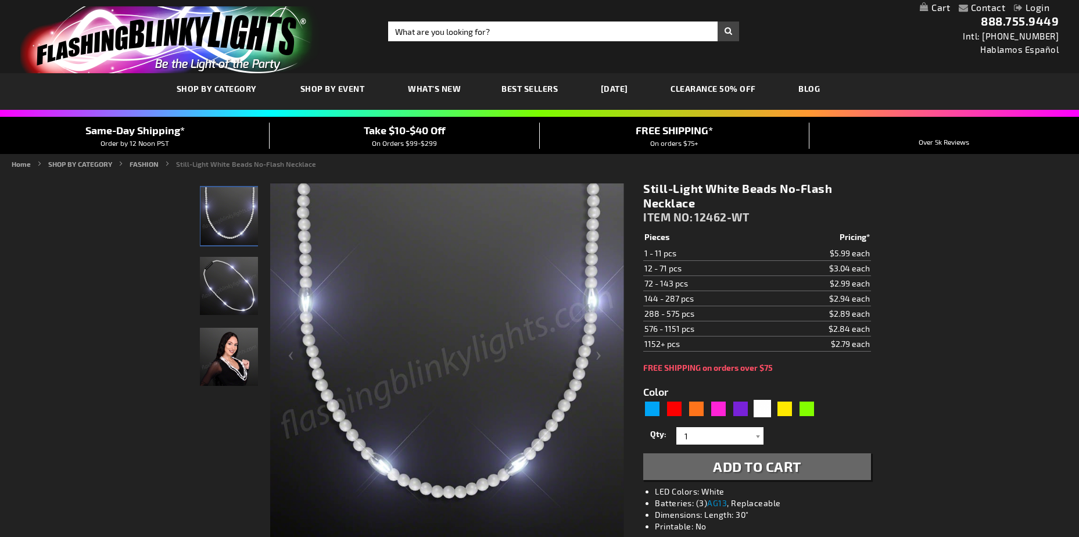
click at [227, 371] on img "Woman displaying Light Up White Beaded Necklace, No-Flash" at bounding box center [229, 357] width 58 height 58
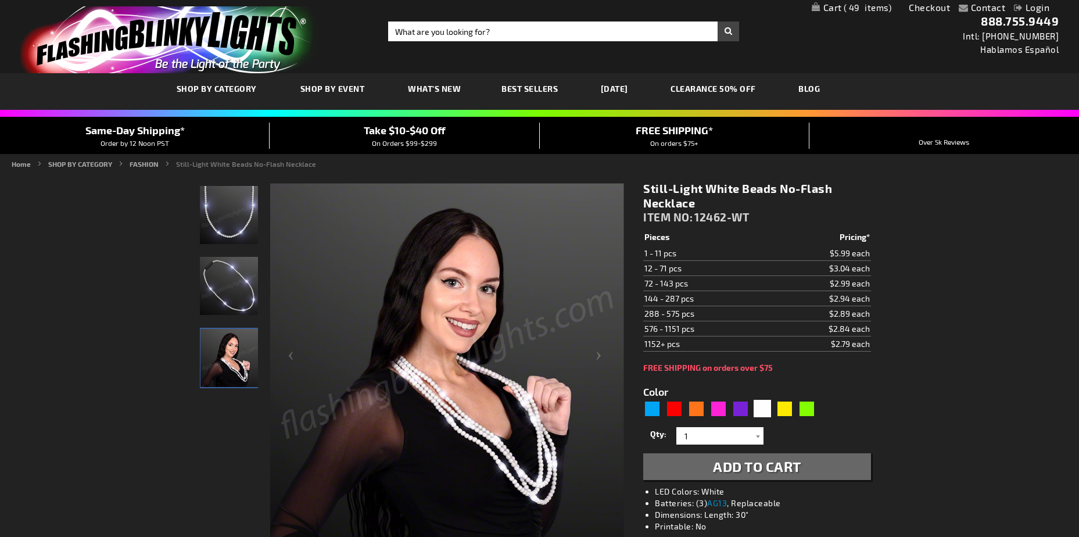
click at [258, 293] on div at bounding box center [412, 360] width 425 height 356
click at [250, 299] on img "Light Up White Beaded Necklace, No-Flash" at bounding box center [229, 286] width 58 height 58
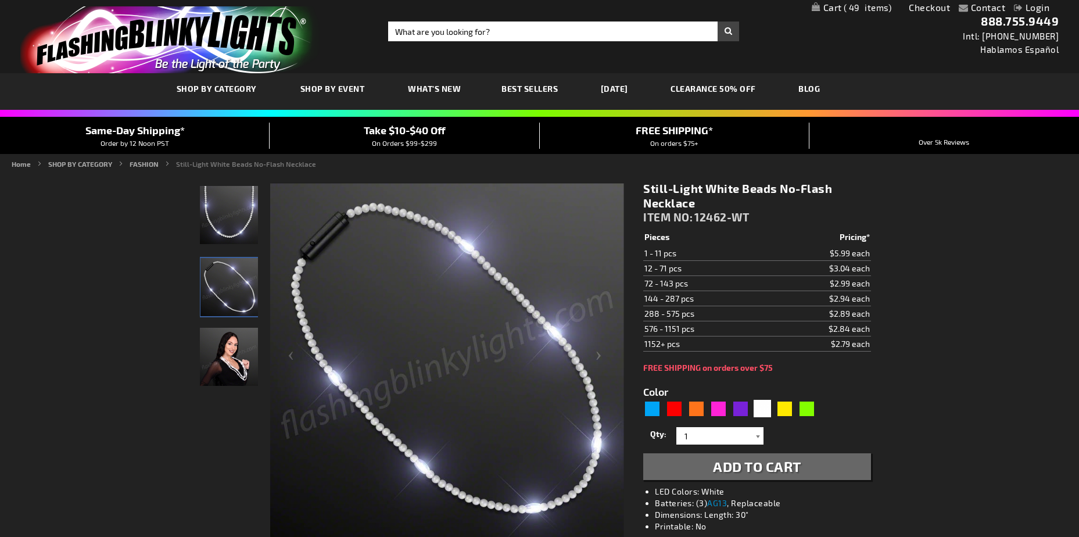
click at [753, 442] on div at bounding box center [758, 435] width 12 height 17
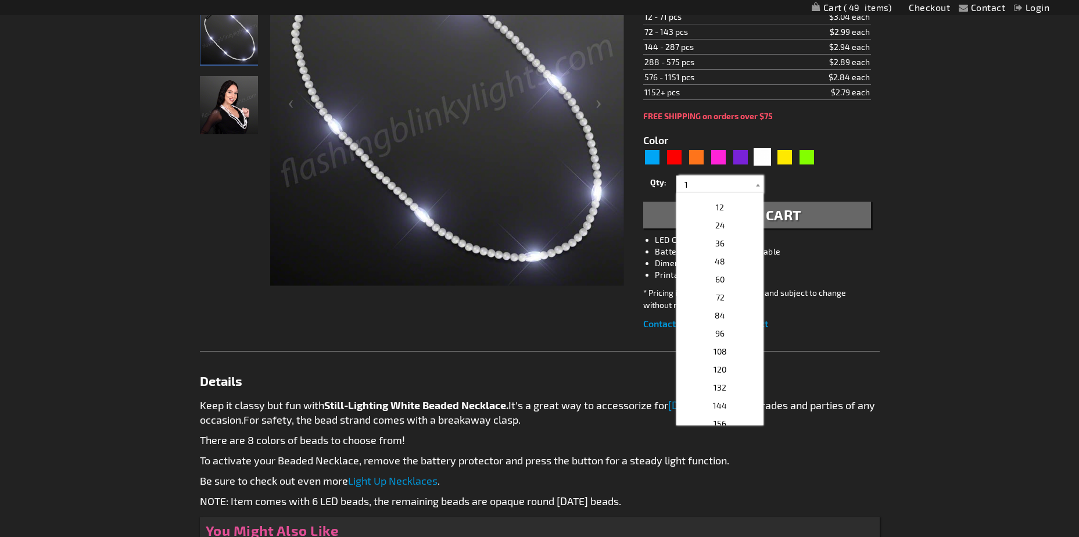
scroll to position [181, 0]
click at [728, 250] on p "36" at bounding box center [719, 255] width 87 height 18
type input "36"
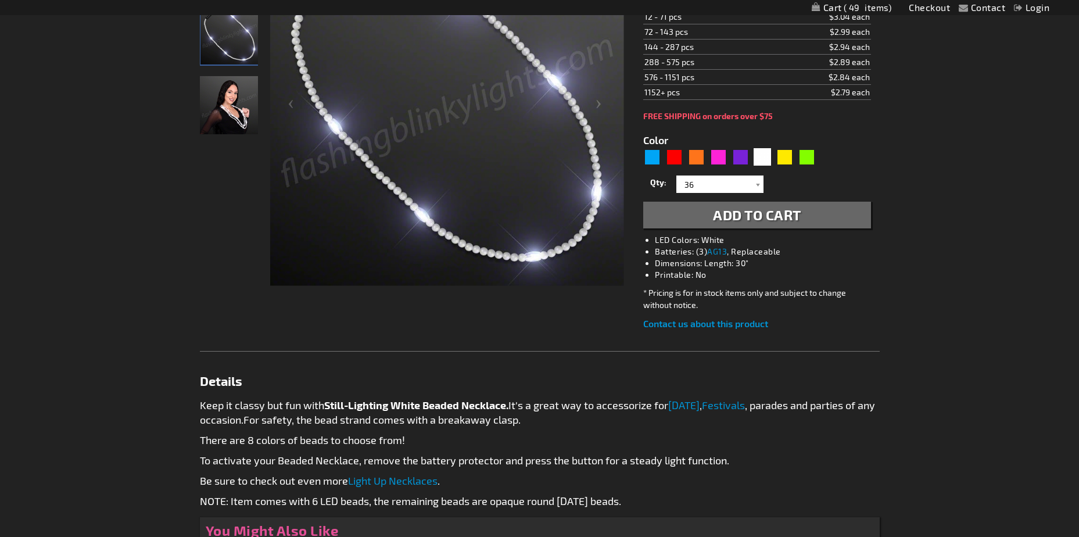
click at [770, 217] on span "Add to Cart" at bounding box center [757, 214] width 88 height 17
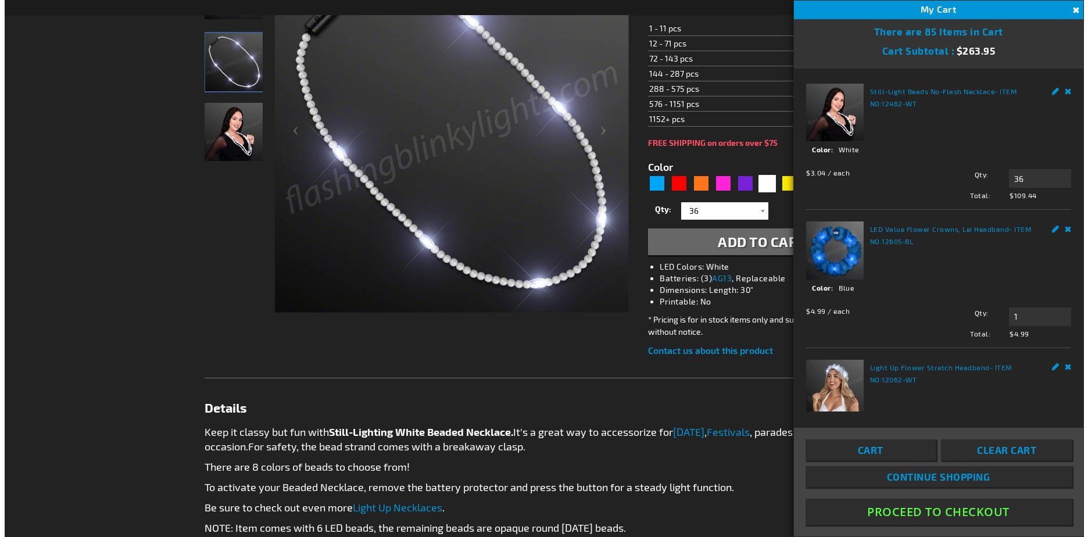
scroll to position [278, 0]
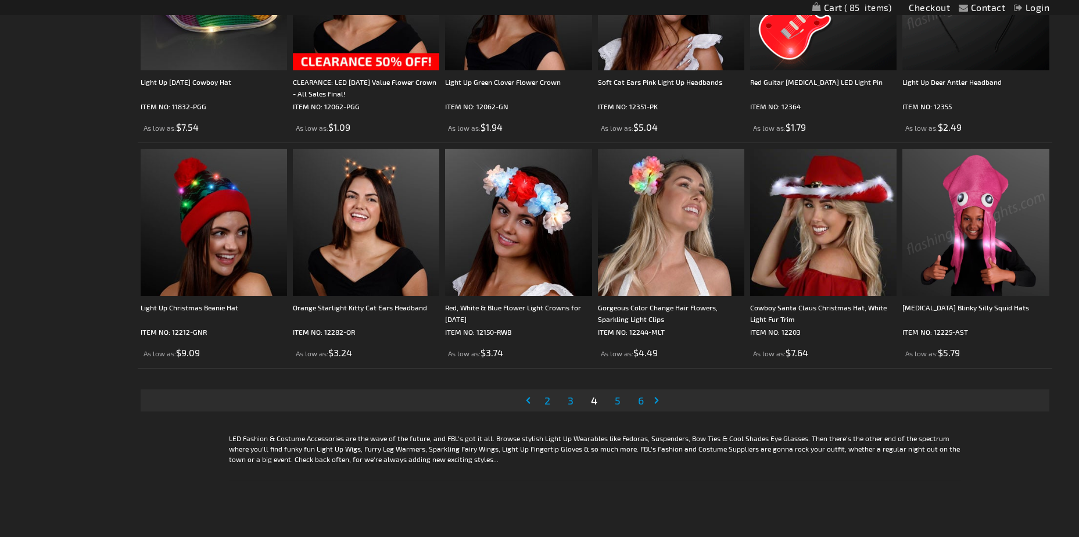
scroll to position [2231, 0]
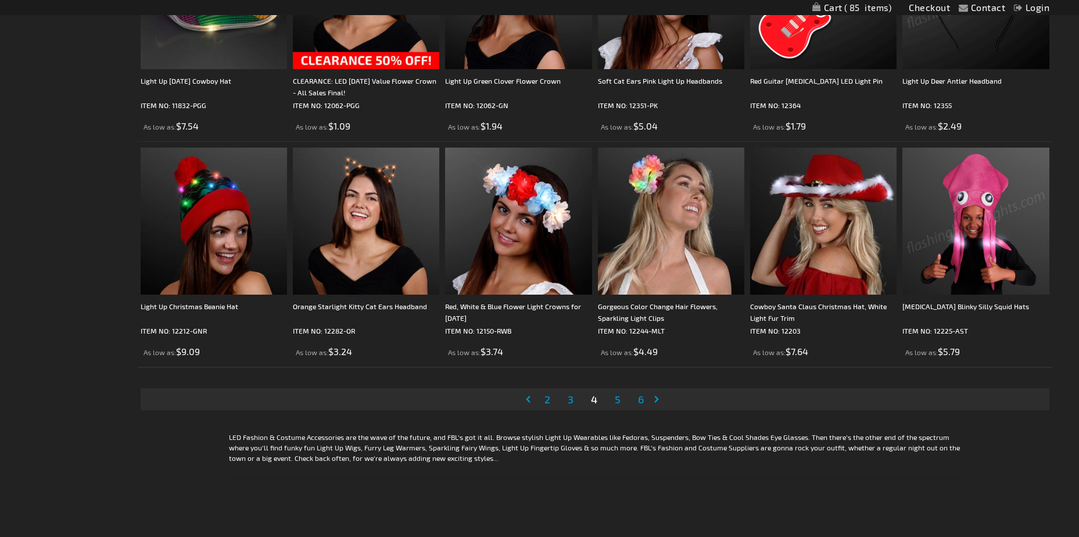
click at [615, 404] on span "5" at bounding box center [618, 399] width 6 height 13
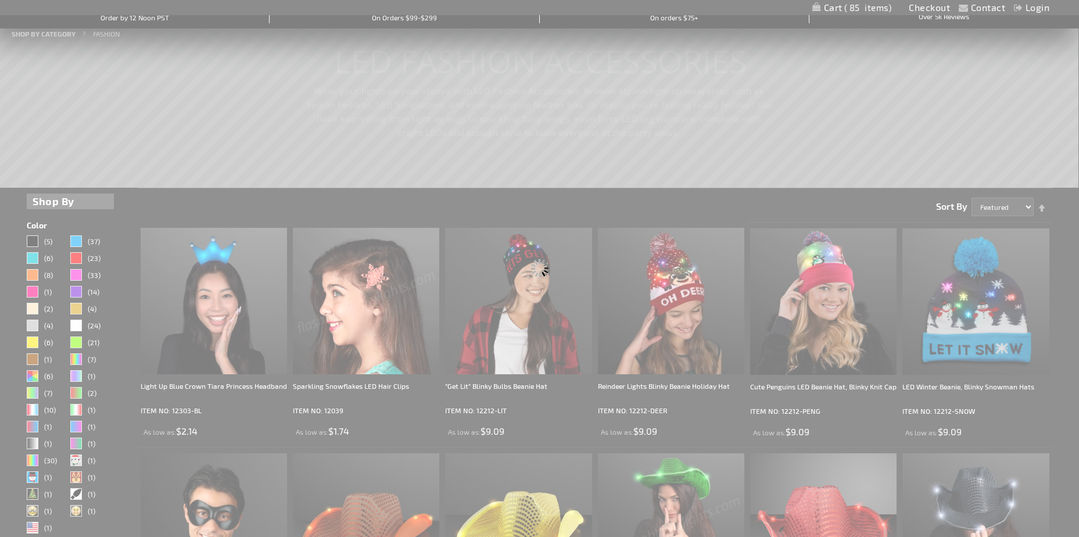
scroll to position [0, 0]
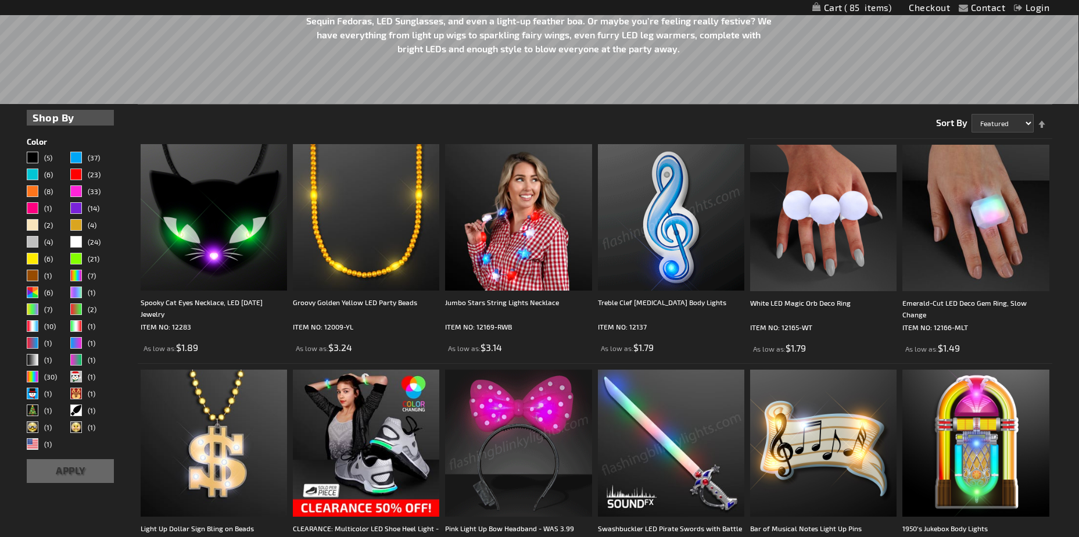
scroll to position [232, 0]
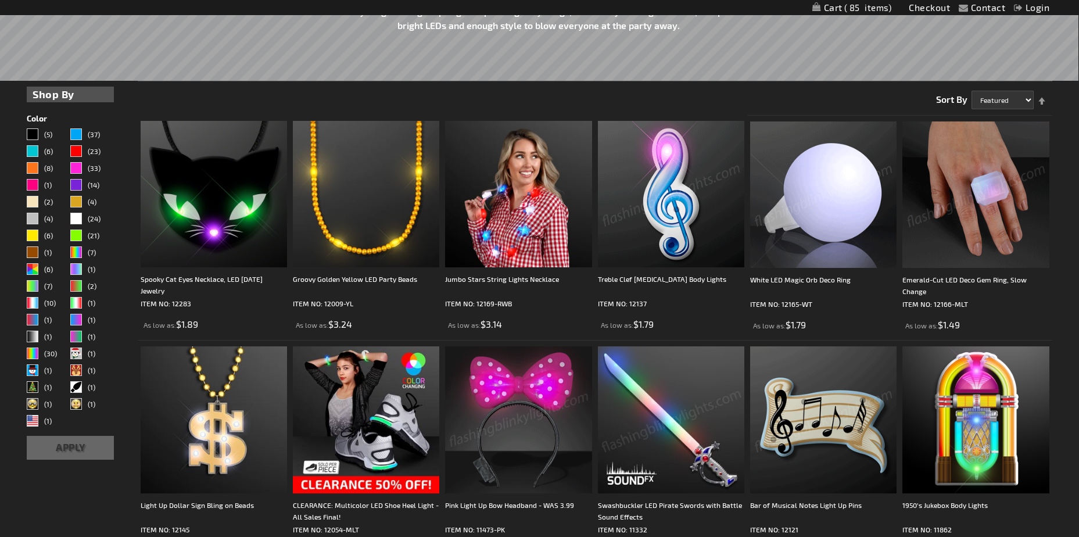
click at [958, 172] on img at bounding box center [975, 194] width 146 height 146
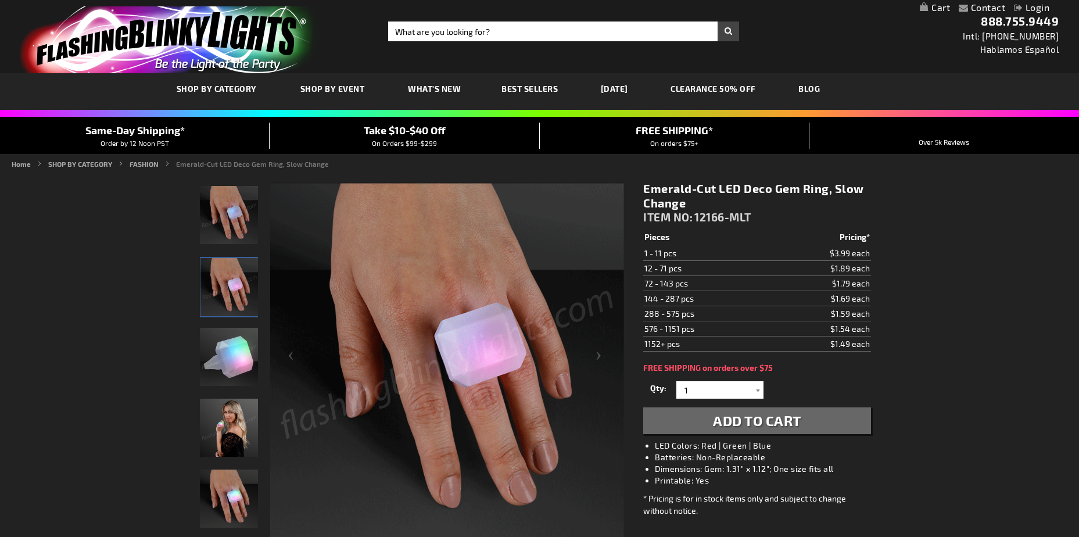
click at [232, 420] on img "Female displaying Multi-Color Light Up Emerald Cut LED Gem Ring" at bounding box center [229, 428] width 58 height 58
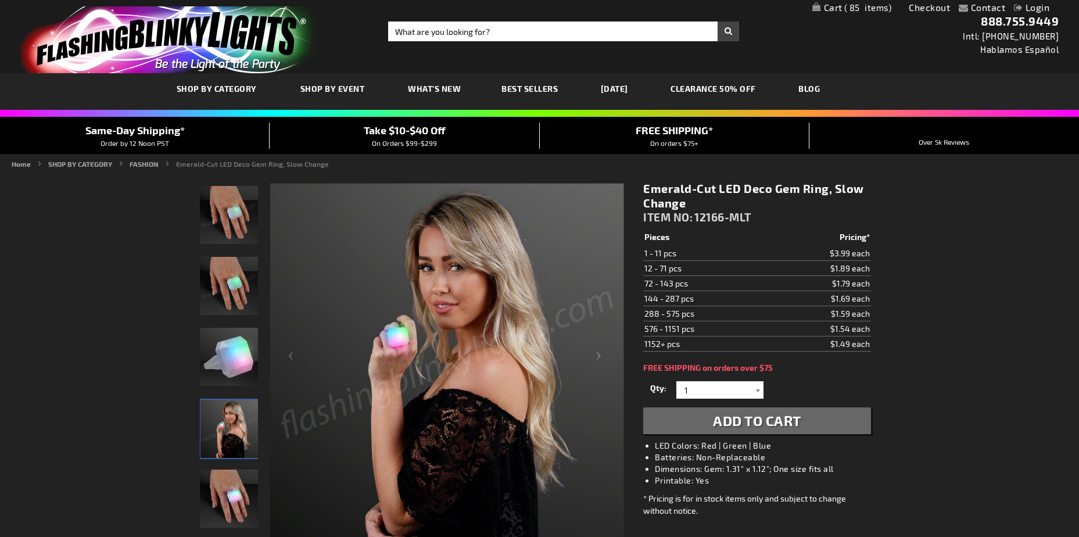
click at [763, 385] on div at bounding box center [758, 389] width 12 height 17
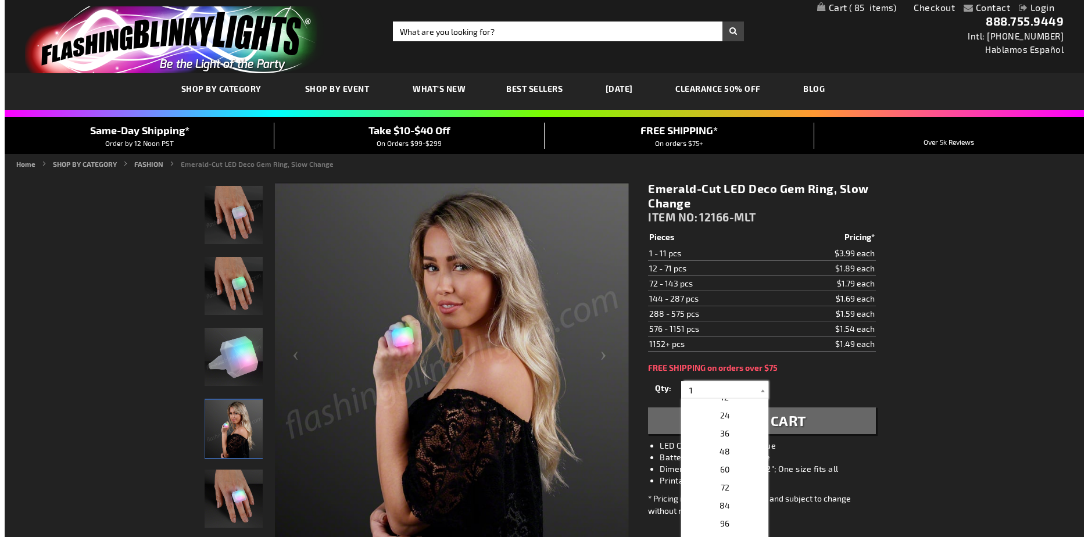
scroll to position [185, 0]
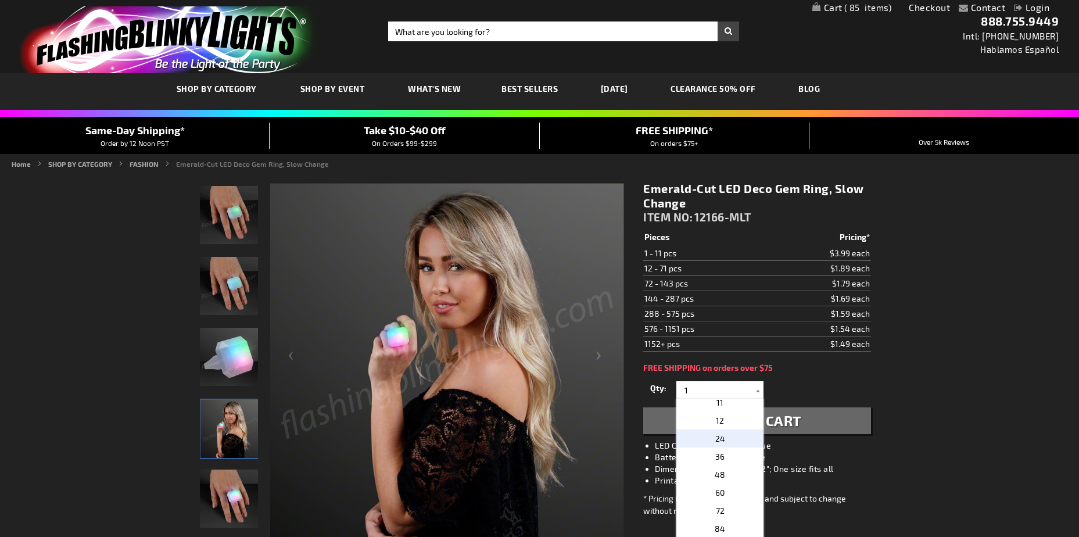
click at [730, 443] on p "24" at bounding box center [719, 438] width 87 height 18
type input "24"
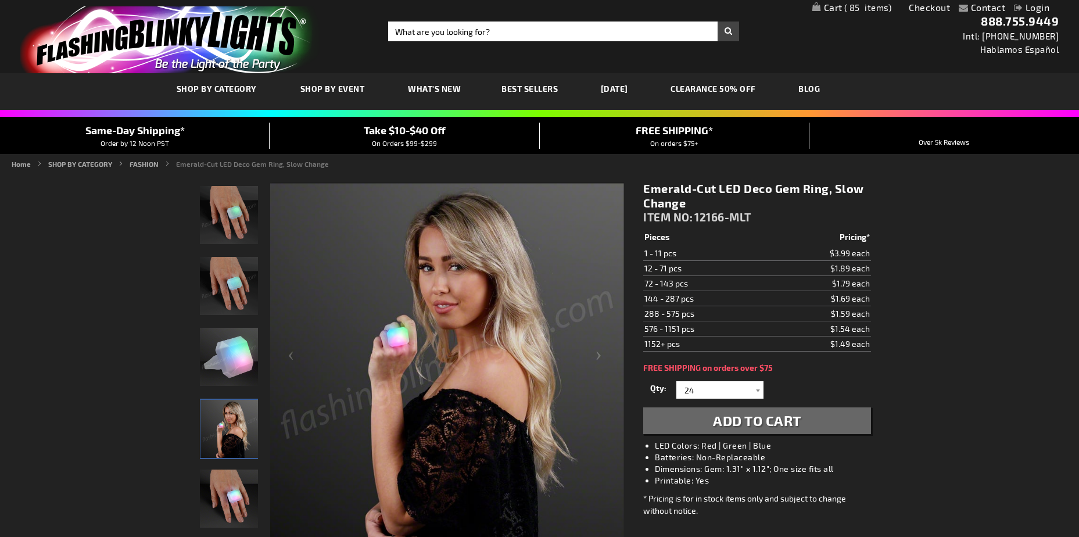
click at [775, 421] on span "Add to Cart" at bounding box center [757, 420] width 88 height 17
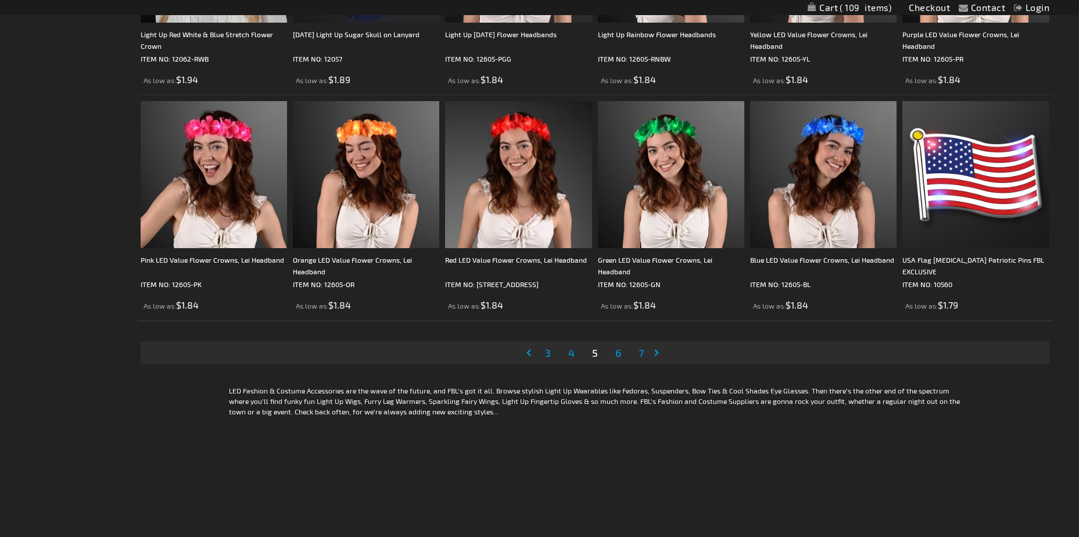
scroll to position [2280, 0]
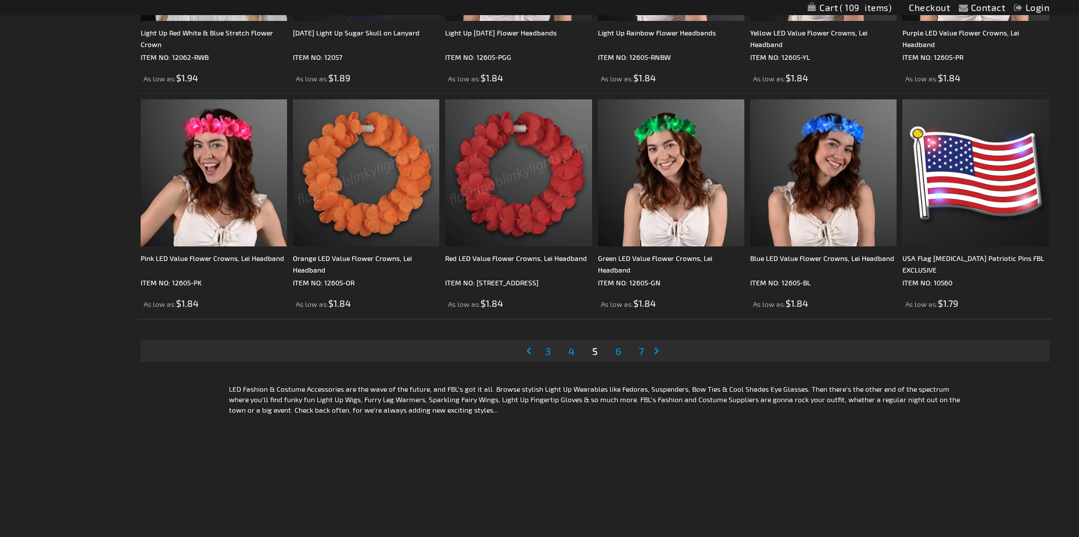
click at [621, 349] on span "6" at bounding box center [618, 351] width 6 height 13
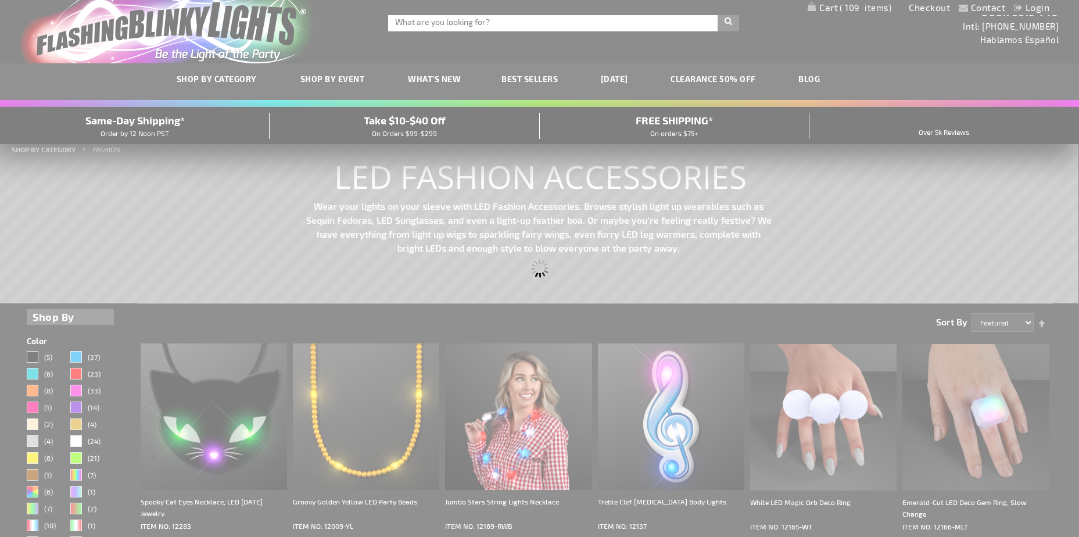
scroll to position [0, 0]
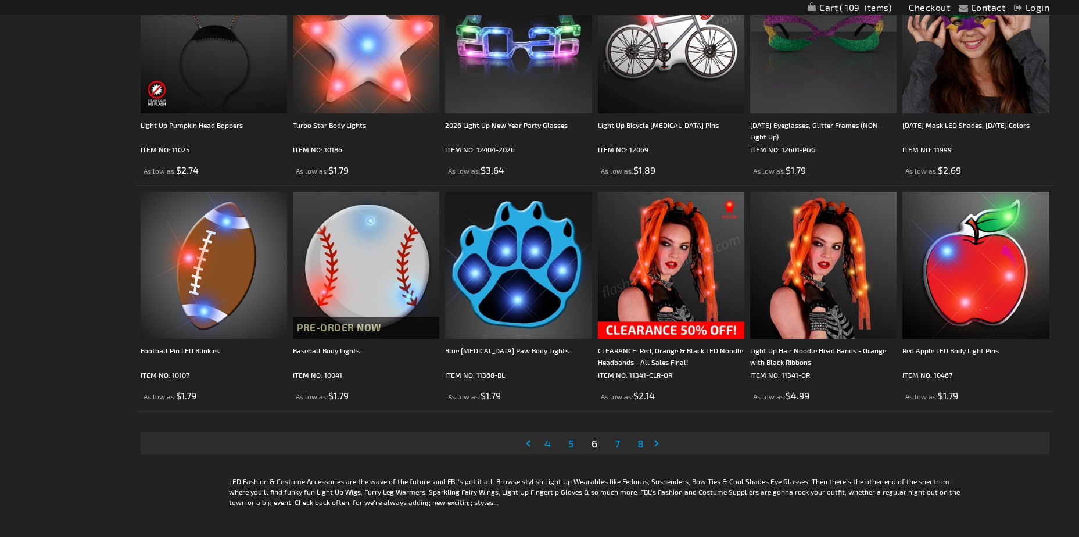
scroll to position [2278, 0]
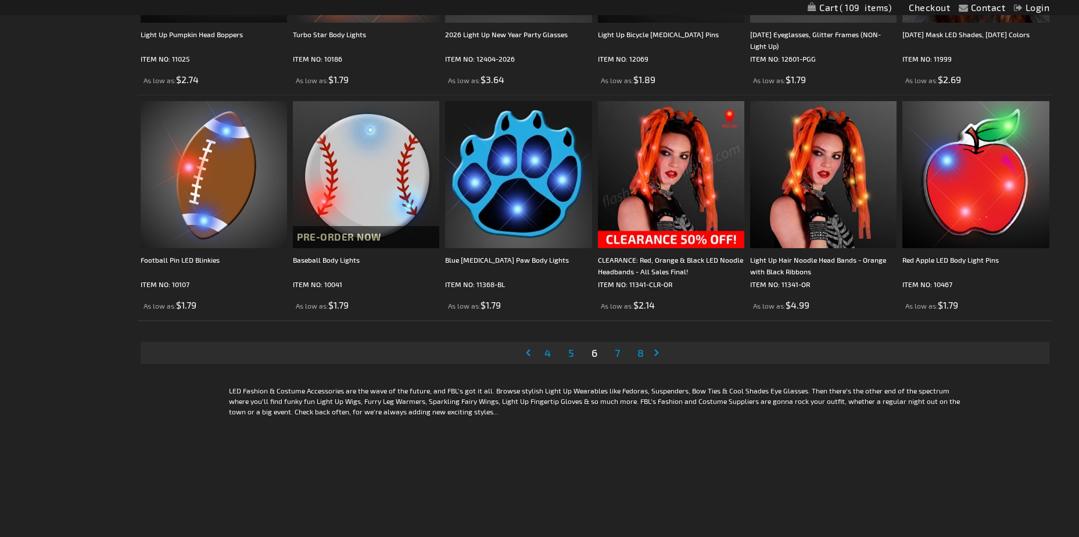
click at [618, 352] on span "7" at bounding box center [617, 352] width 5 height 13
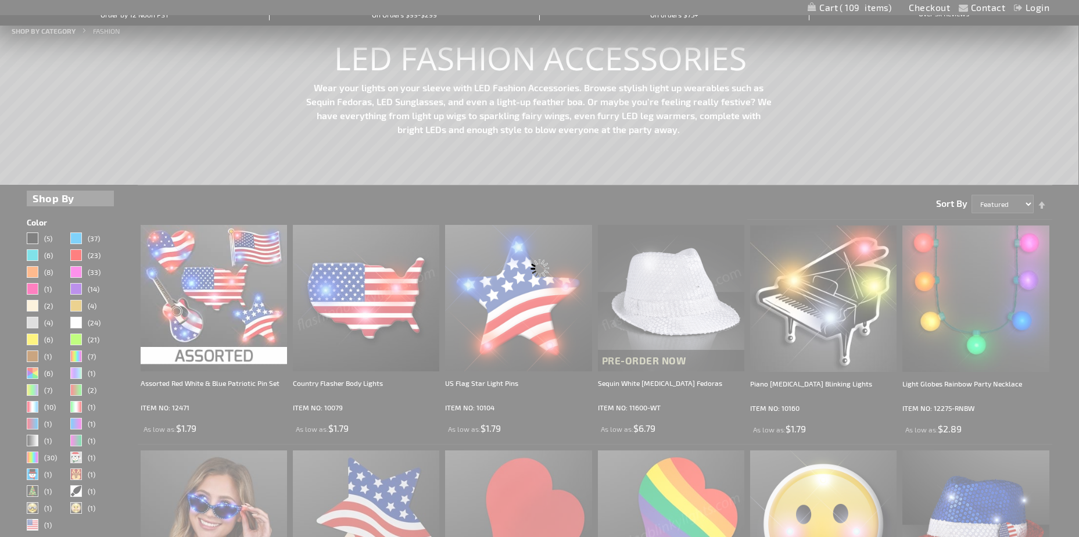
scroll to position [0, 0]
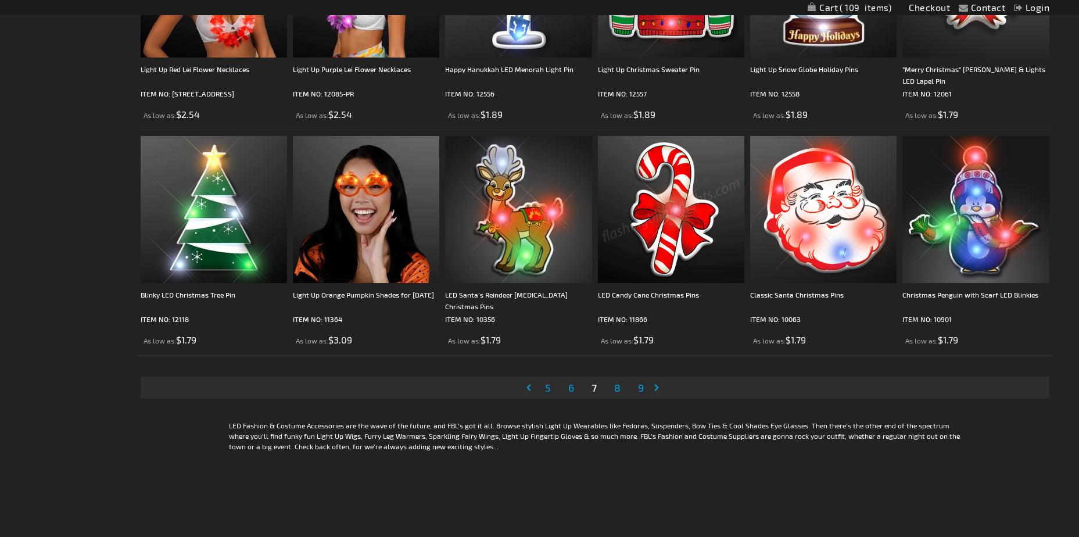
scroll to position [2255, 0]
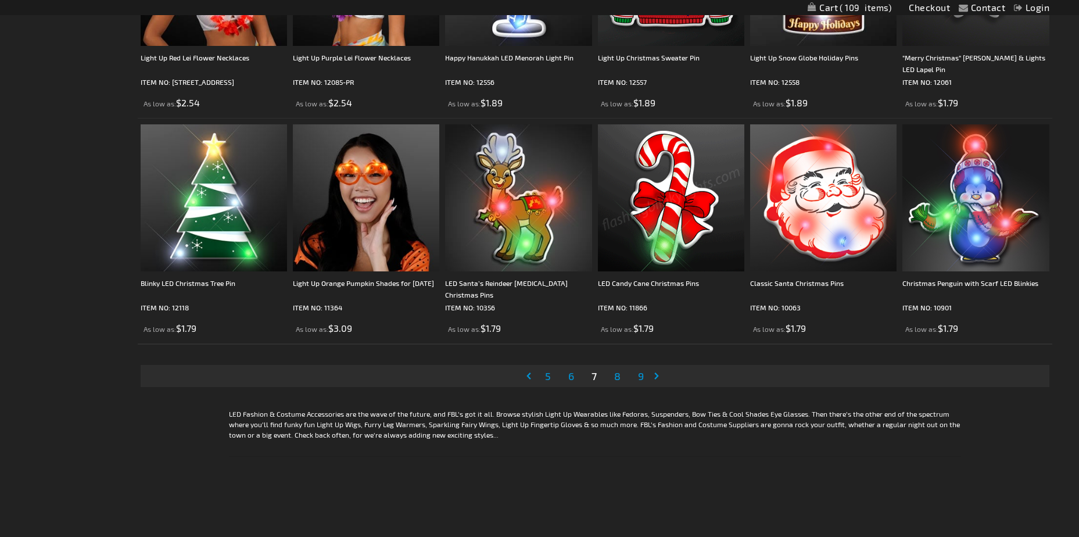
click at [619, 374] on span "8" at bounding box center [617, 376] width 6 height 13
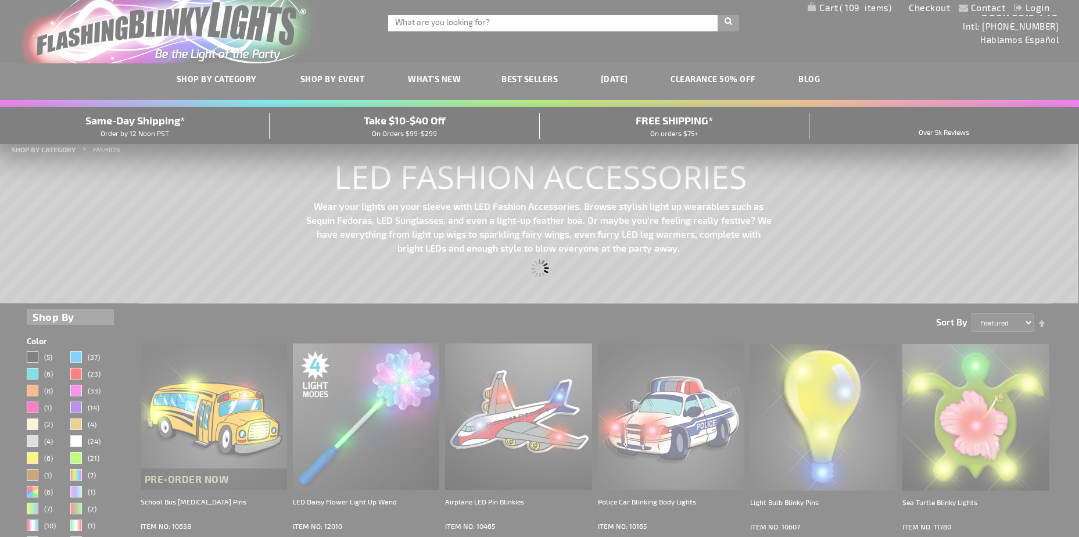
scroll to position [0, 0]
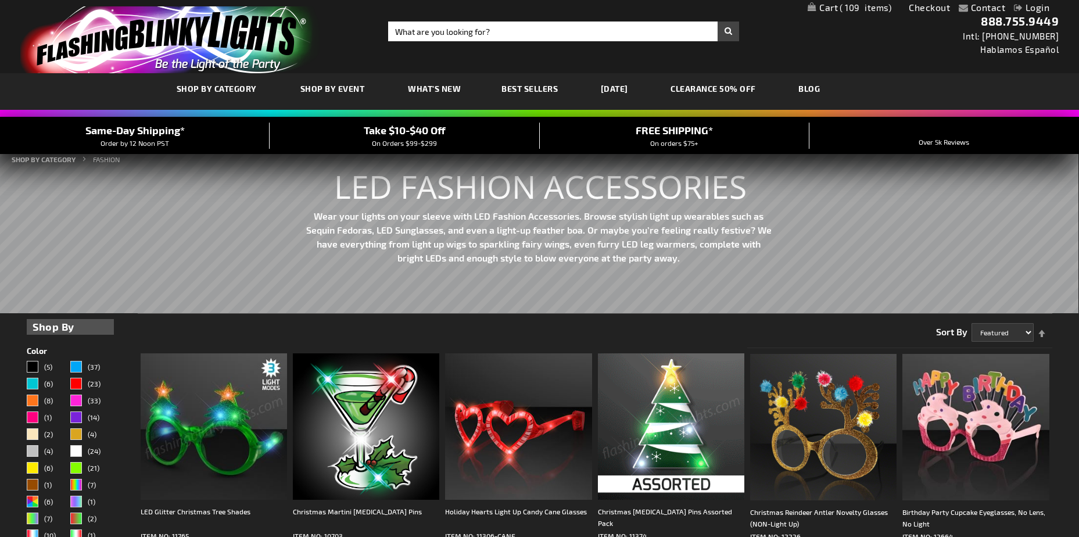
click at [851, 9] on span "109" at bounding box center [866, 7] width 52 height 10
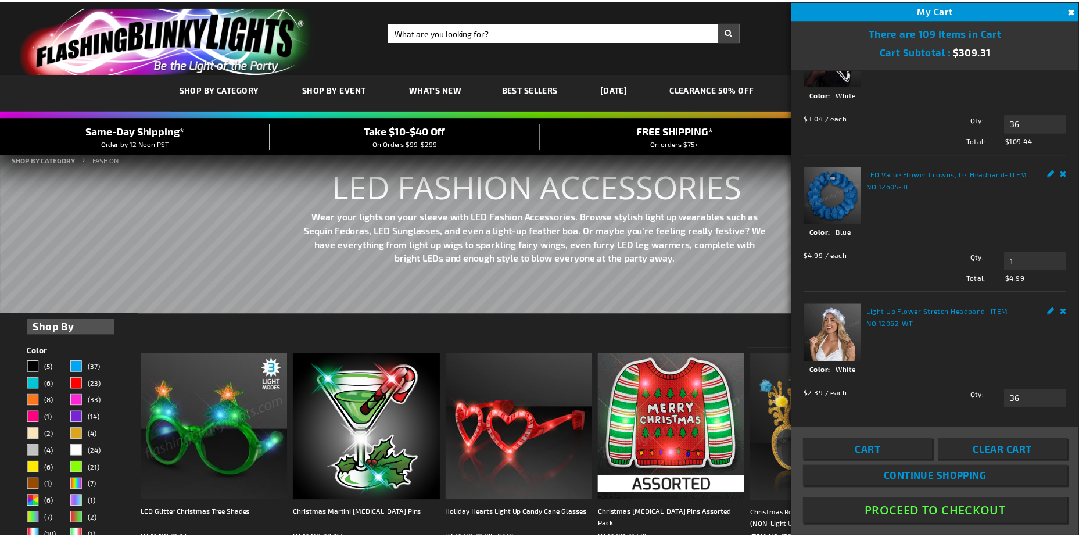
scroll to position [313, 0]
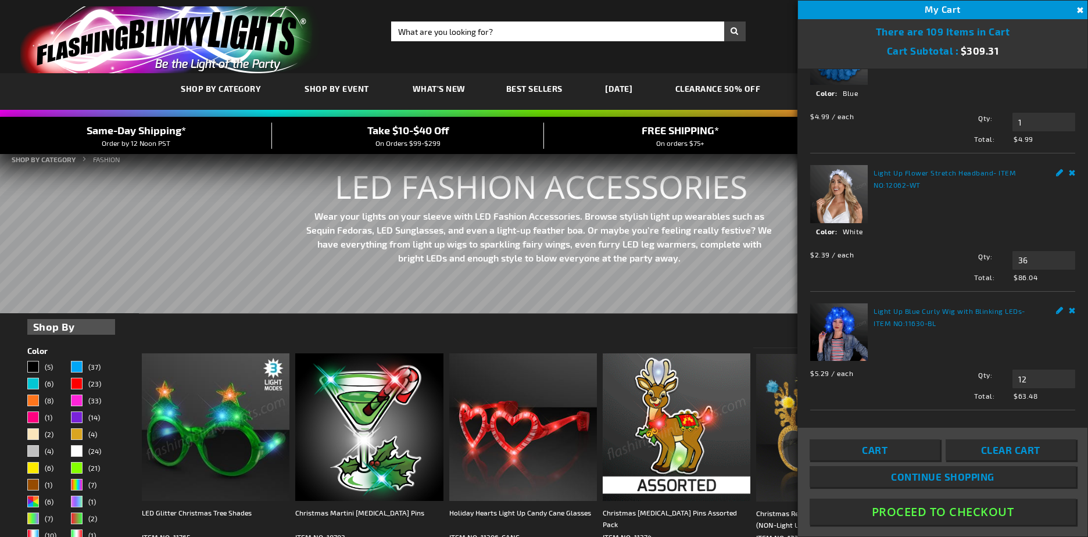
click at [915, 510] on button "Proceed To Checkout" at bounding box center [942, 512] width 266 height 26
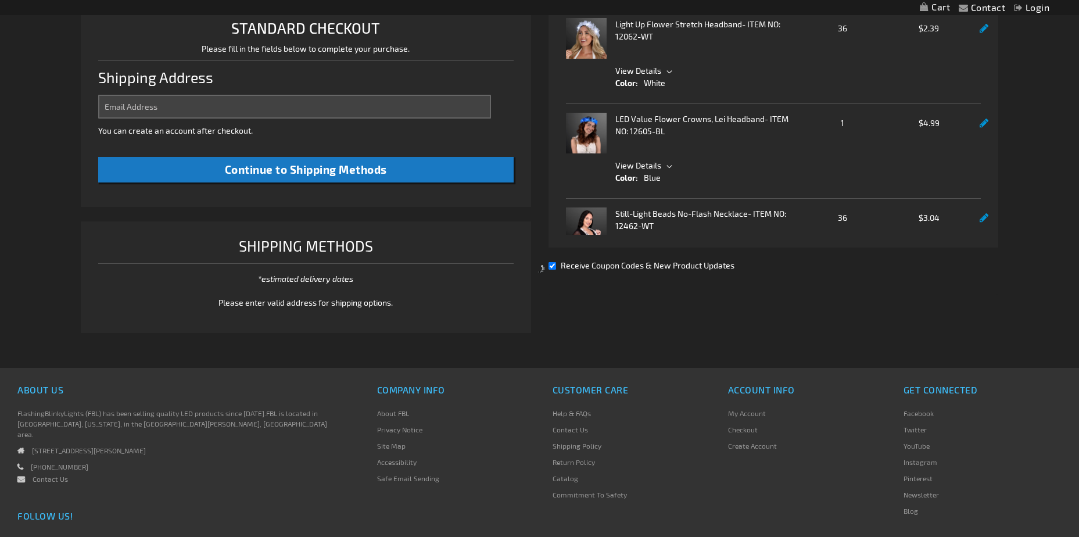
select select "US"
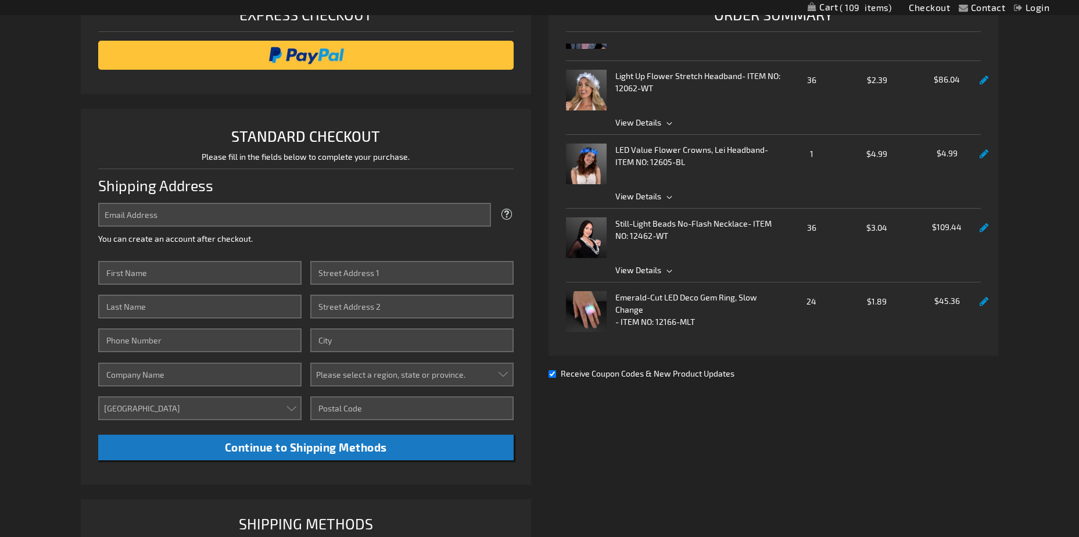
scroll to position [58, 0]
click at [980, 228] on link at bounding box center [984, 227] width 9 height 10
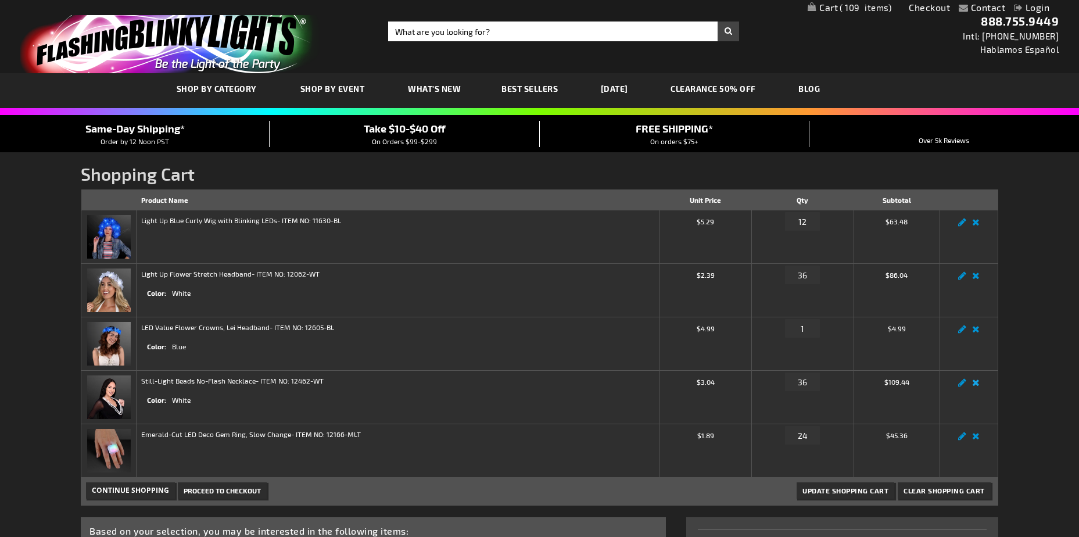
click at [974, 386] on link "Remove item" at bounding box center [975, 386] width 13 height 0
